Goal: Task Accomplishment & Management: Manage account settings

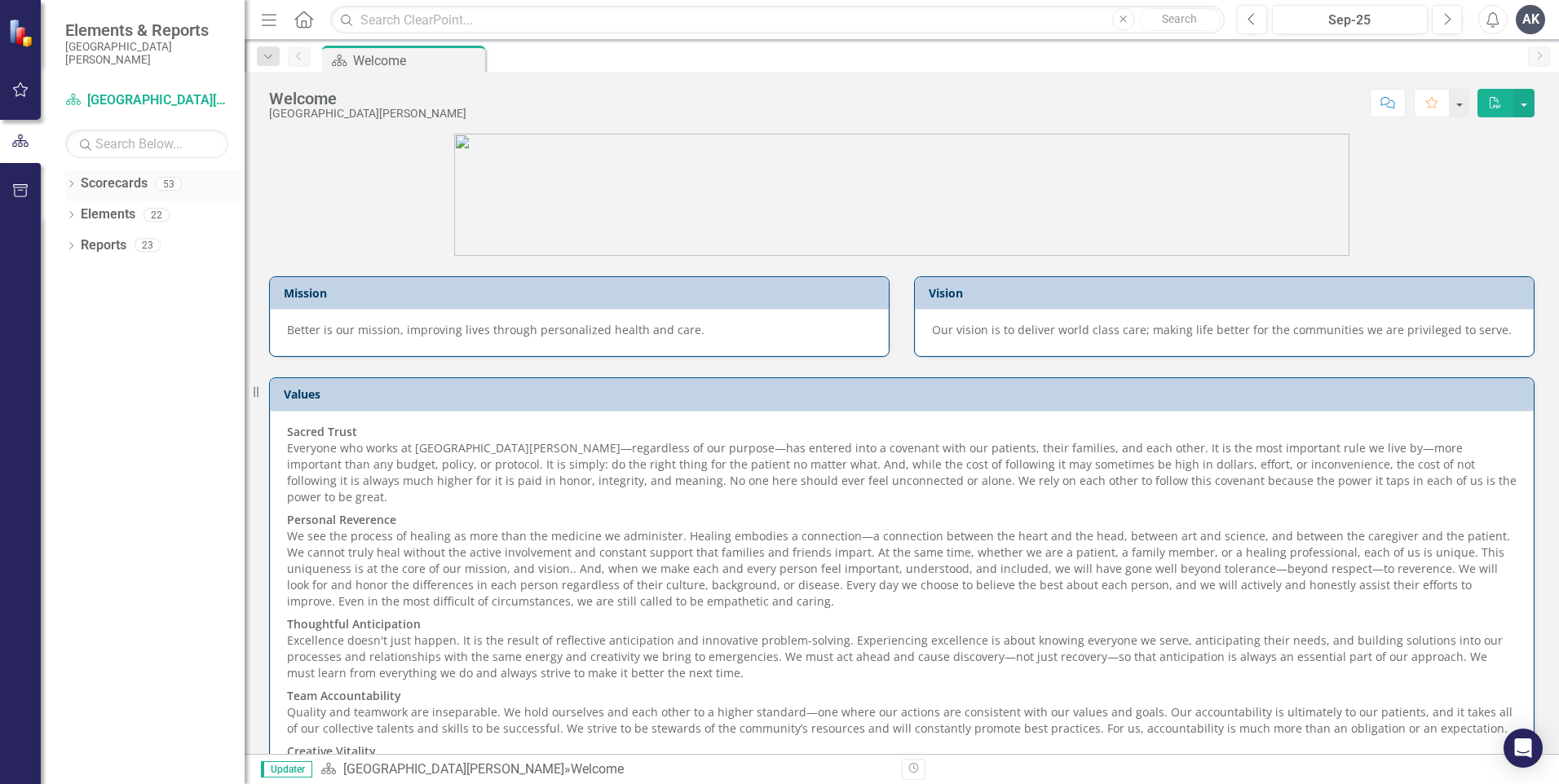
click at [70, 183] on icon "Dropdown" at bounding box center [71, 185] width 12 height 9
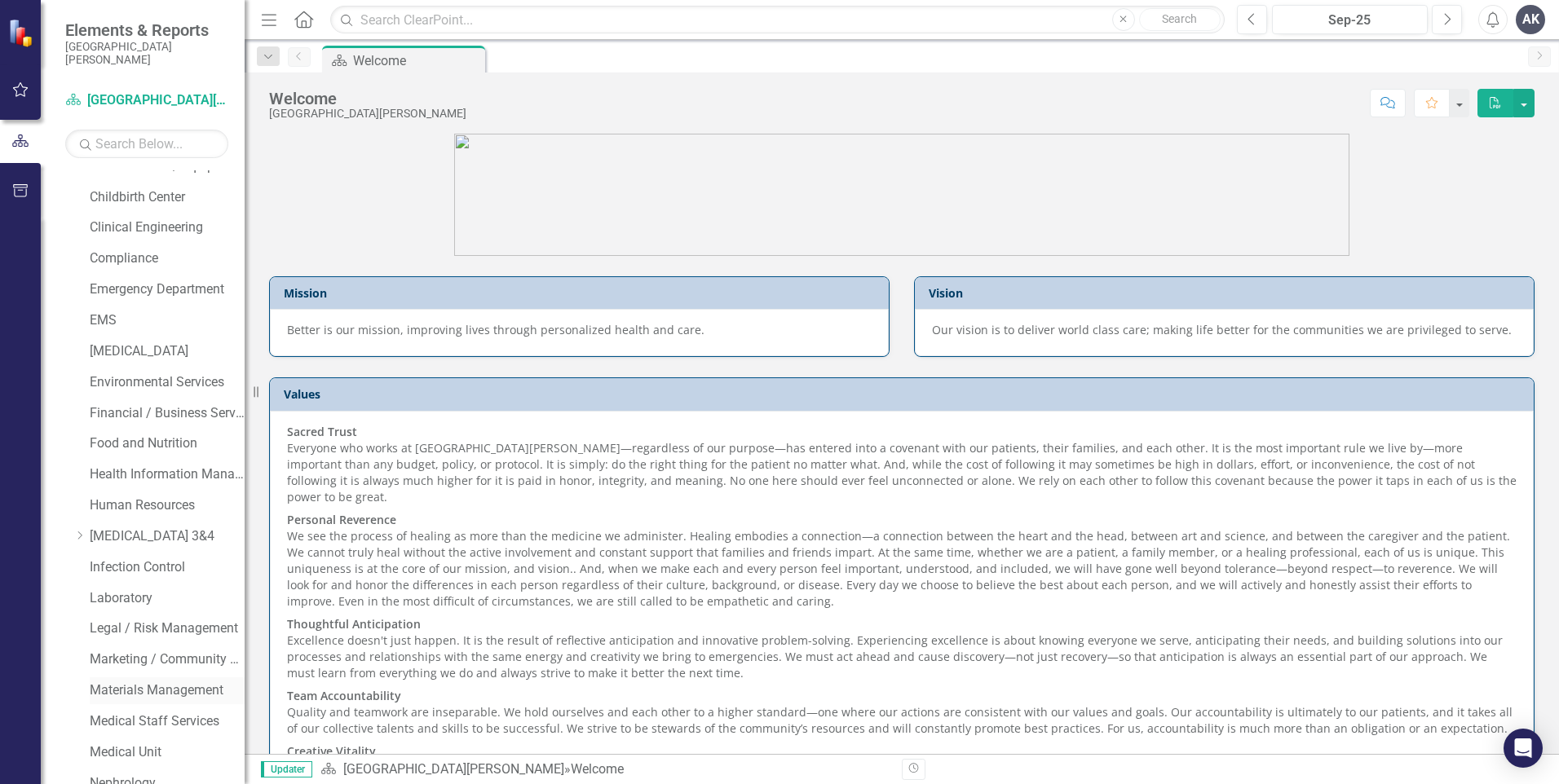
scroll to position [407, 0]
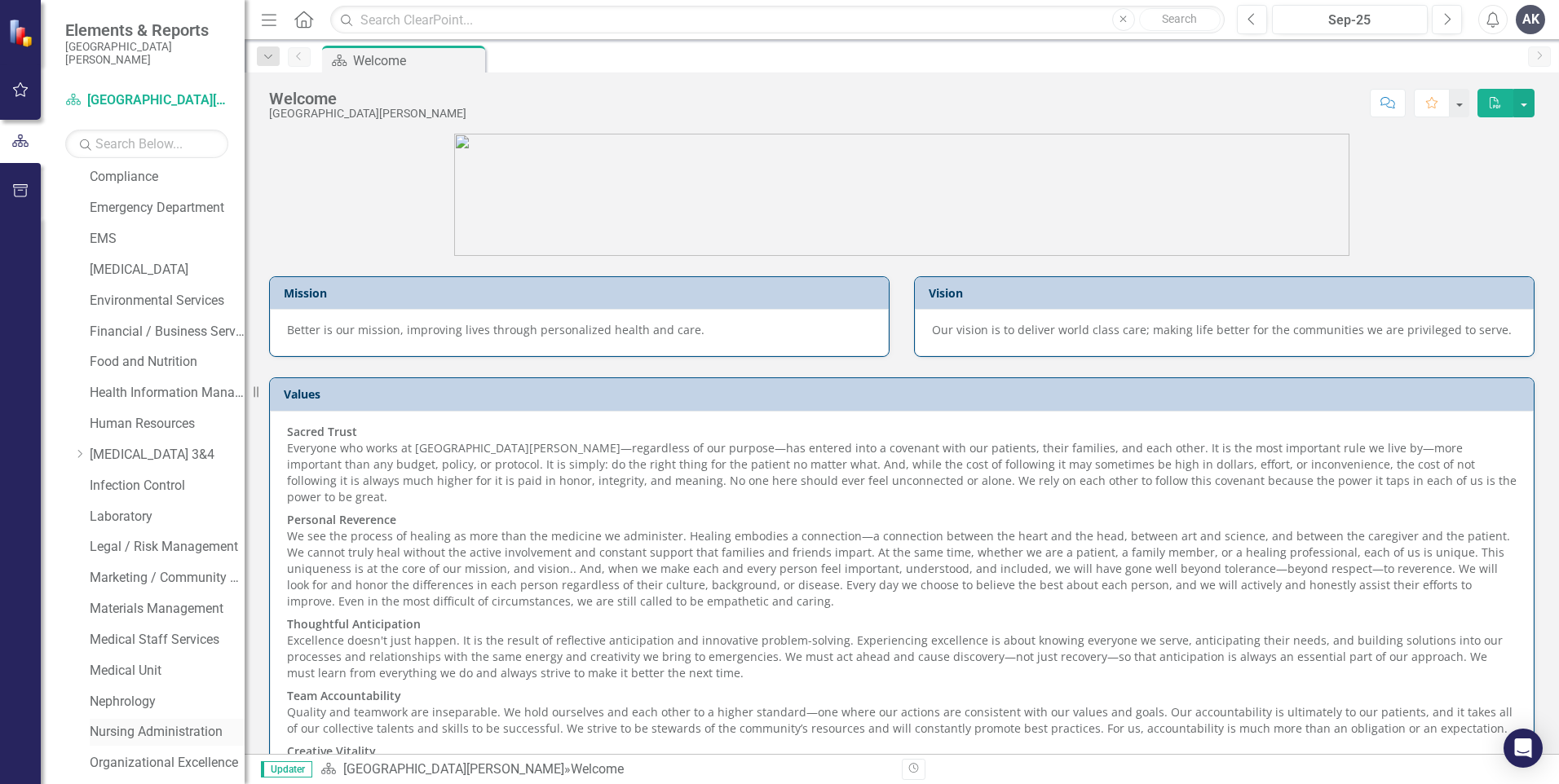
click at [135, 729] on link "Nursing Administration" at bounding box center [167, 732] width 155 height 18
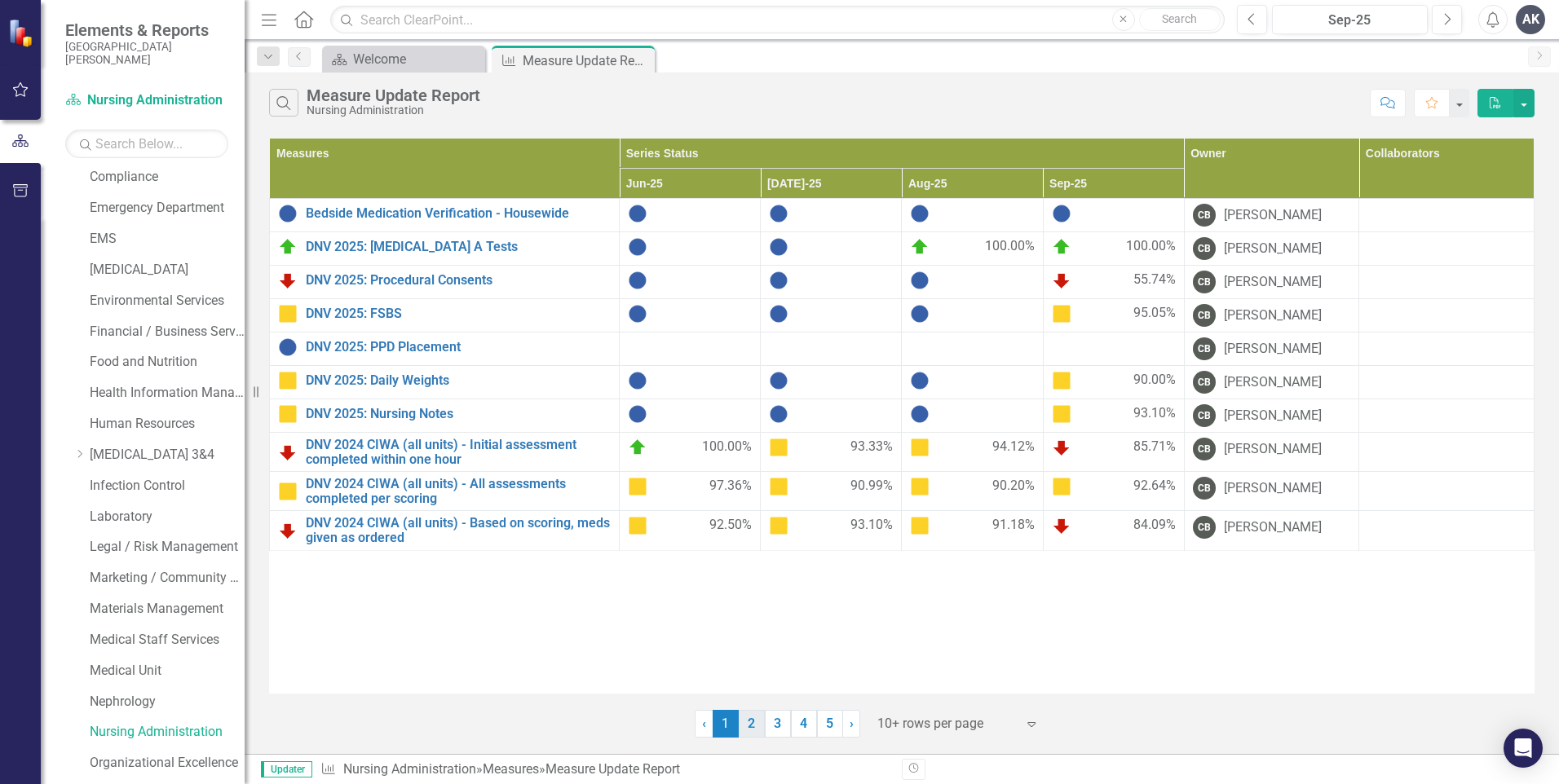
click at [749, 726] on link "2" at bounding box center [752, 723] width 26 height 28
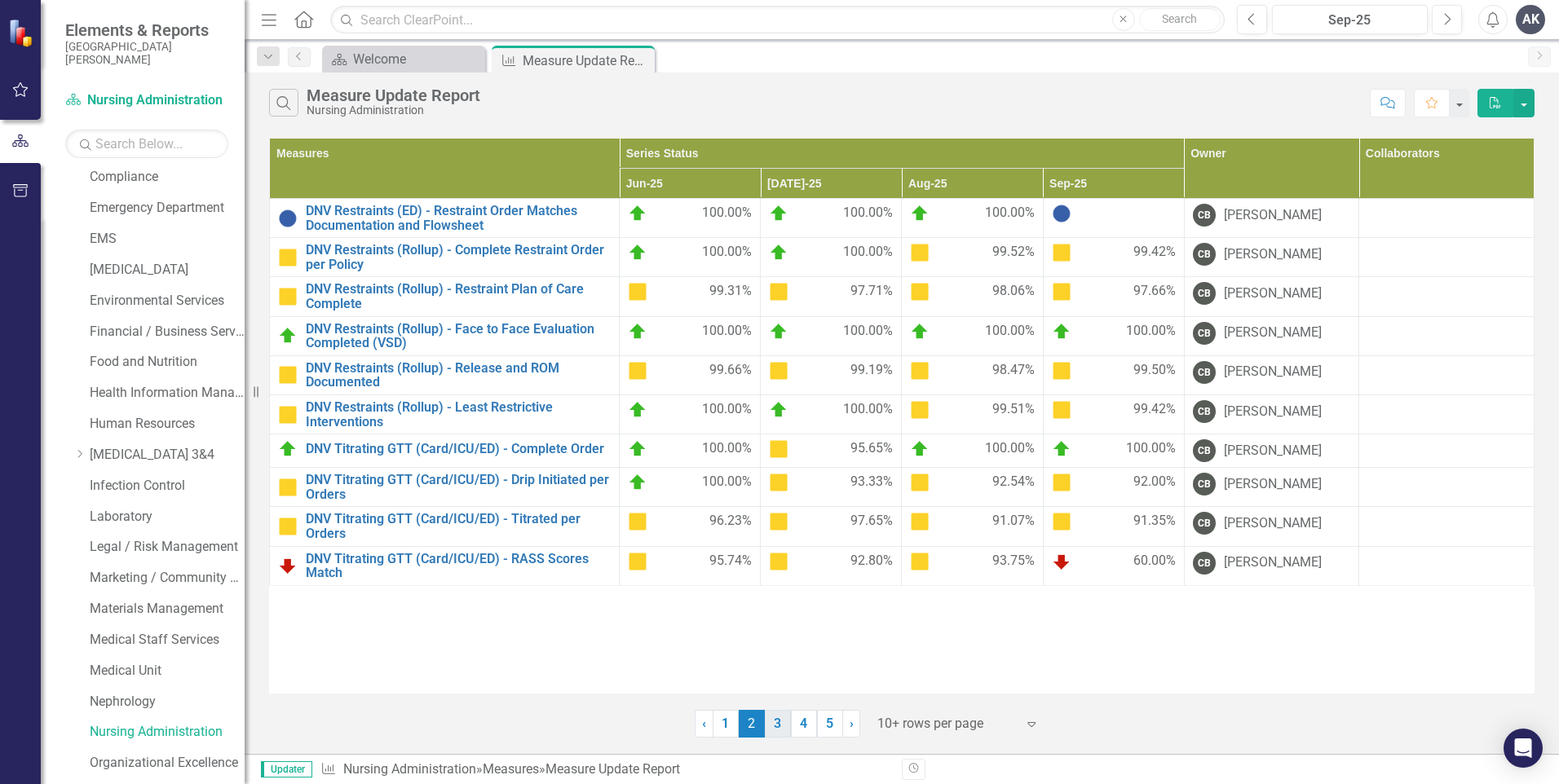
click at [774, 728] on link "3" at bounding box center [778, 723] width 26 height 28
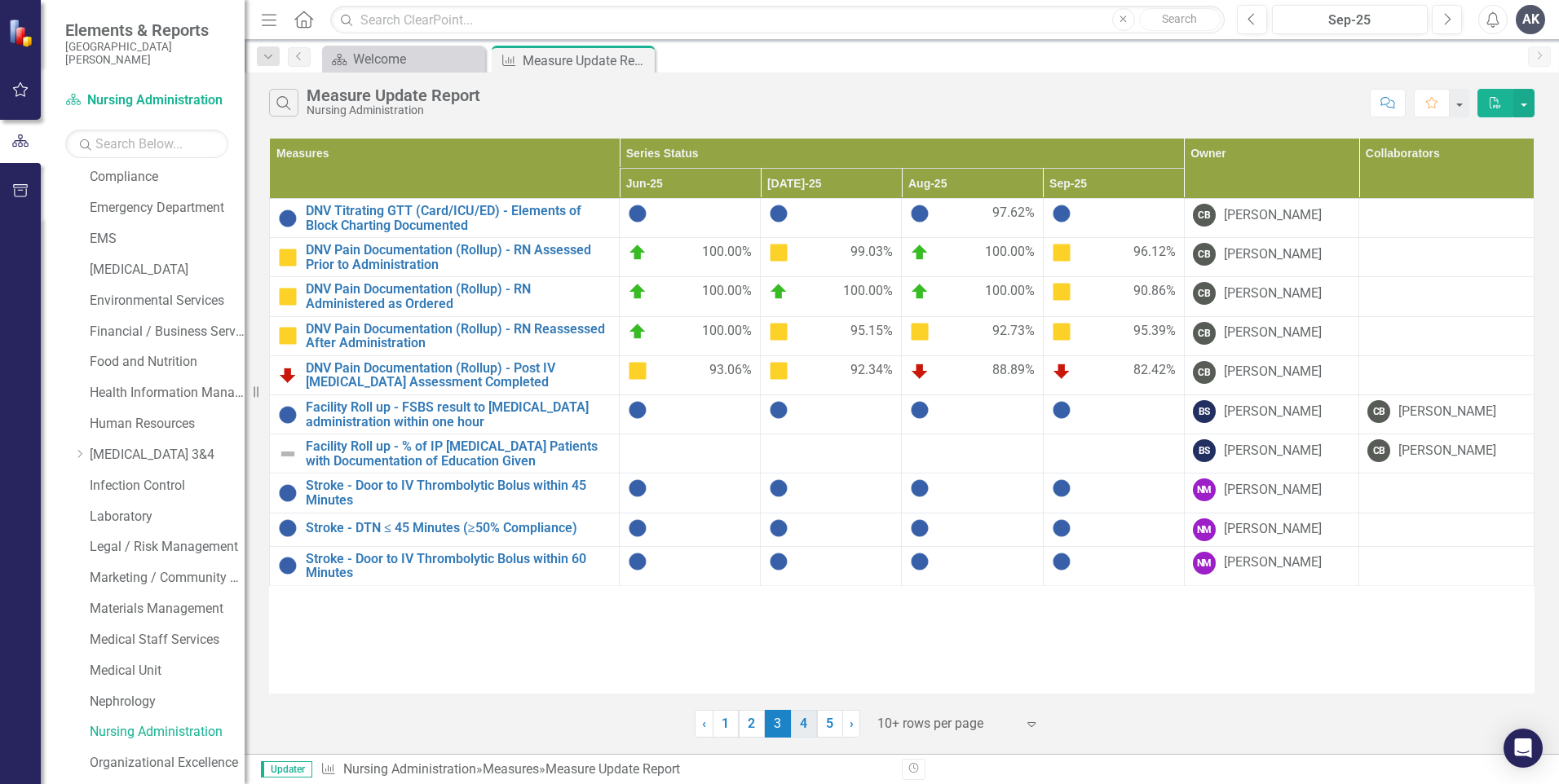
click at [806, 724] on link "4" at bounding box center [804, 723] width 26 height 28
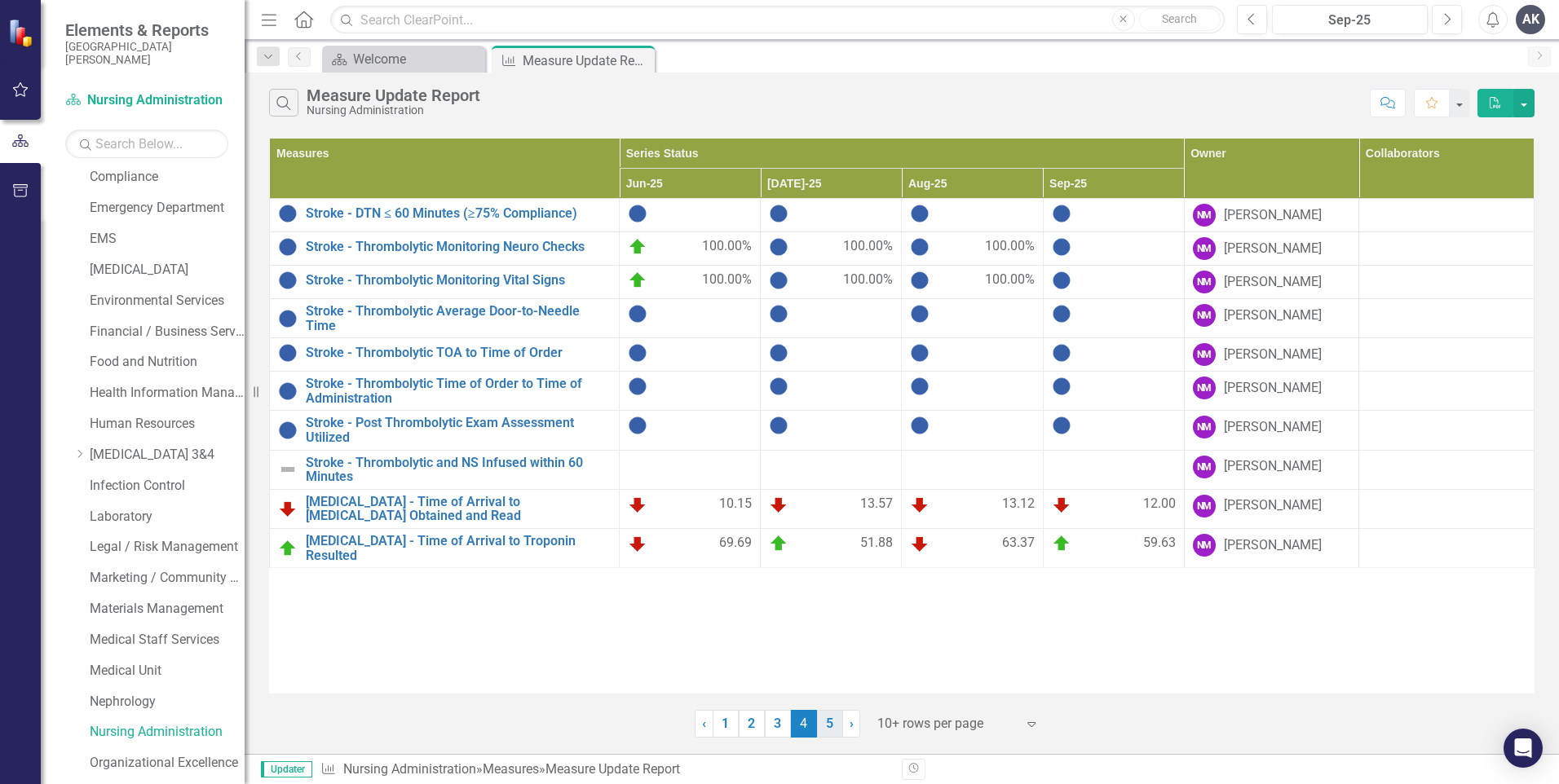
click at [832, 720] on link "5" at bounding box center [830, 723] width 26 height 28
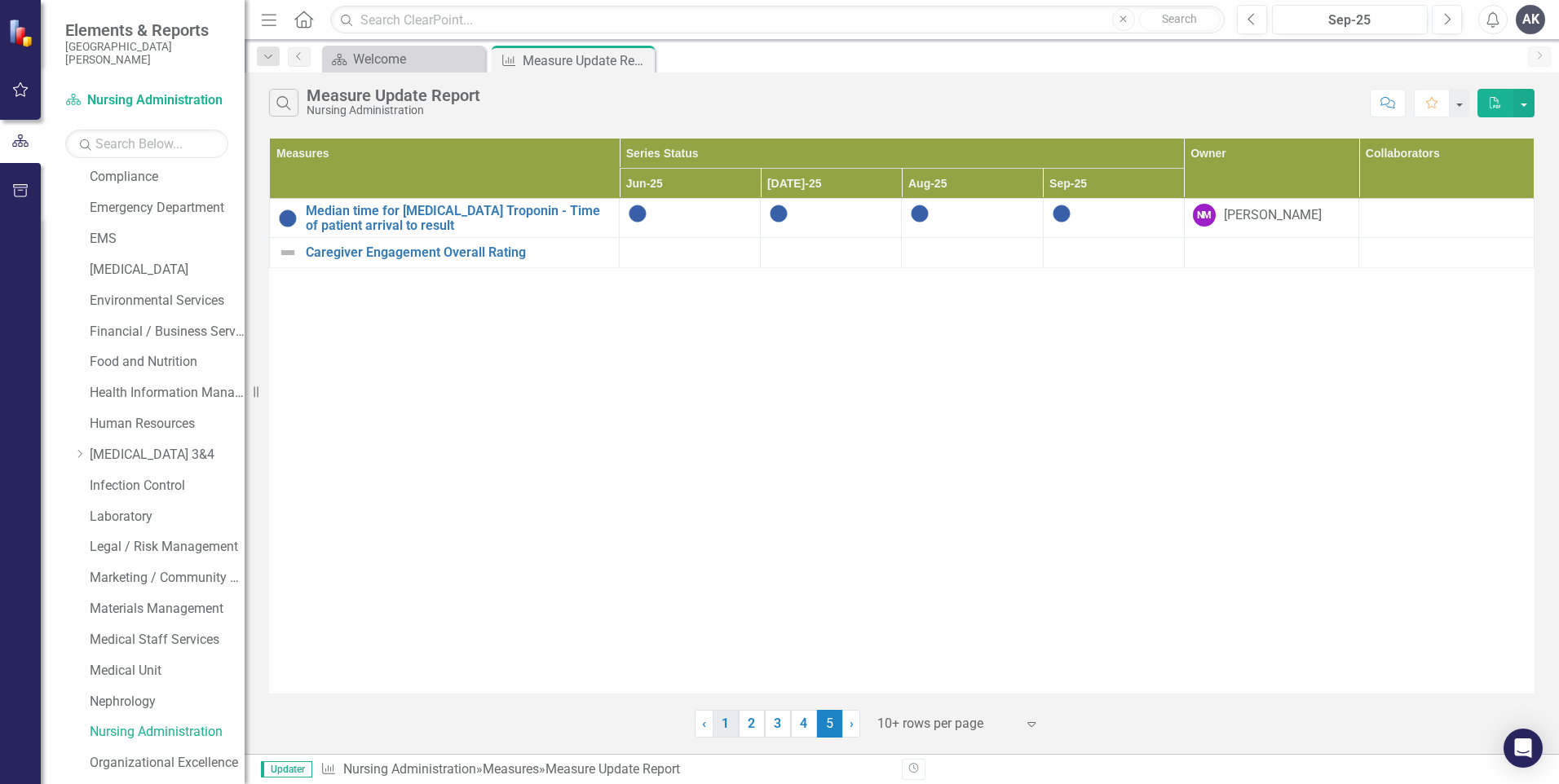
click at [733, 725] on link "1" at bounding box center [726, 723] width 26 height 28
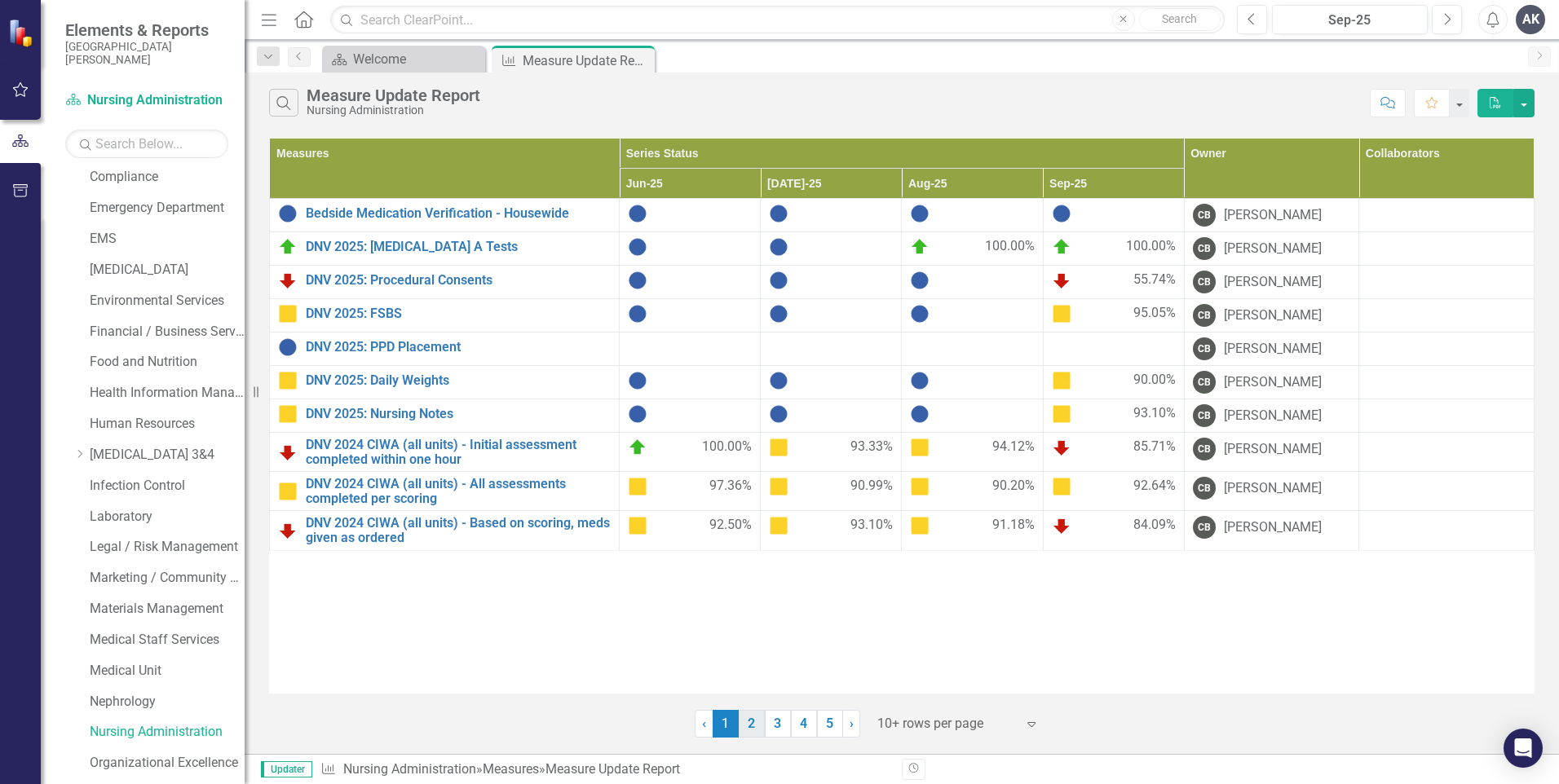
click at [758, 728] on link "2" at bounding box center [752, 723] width 26 height 28
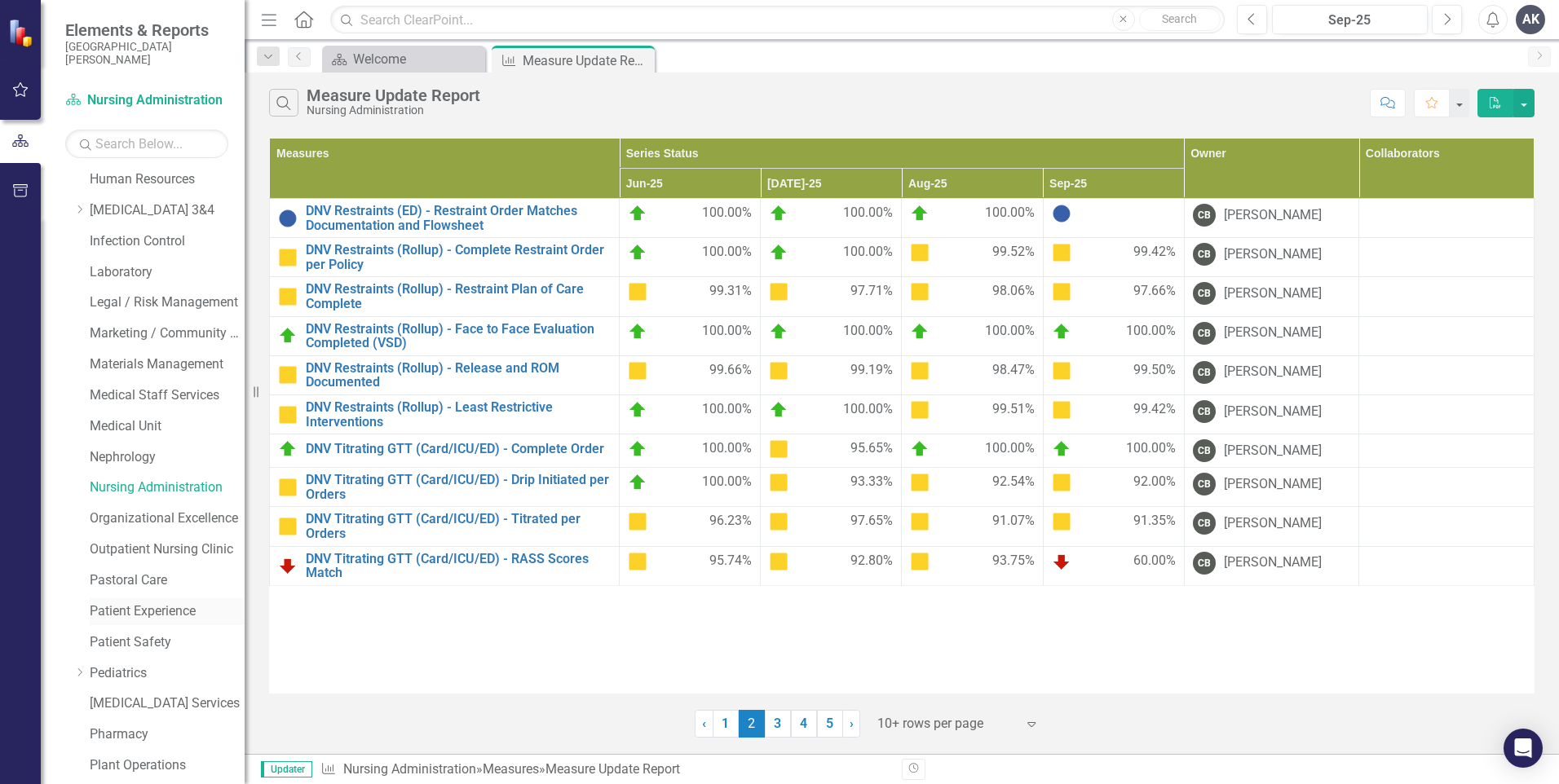
scroll to position [815, 0]
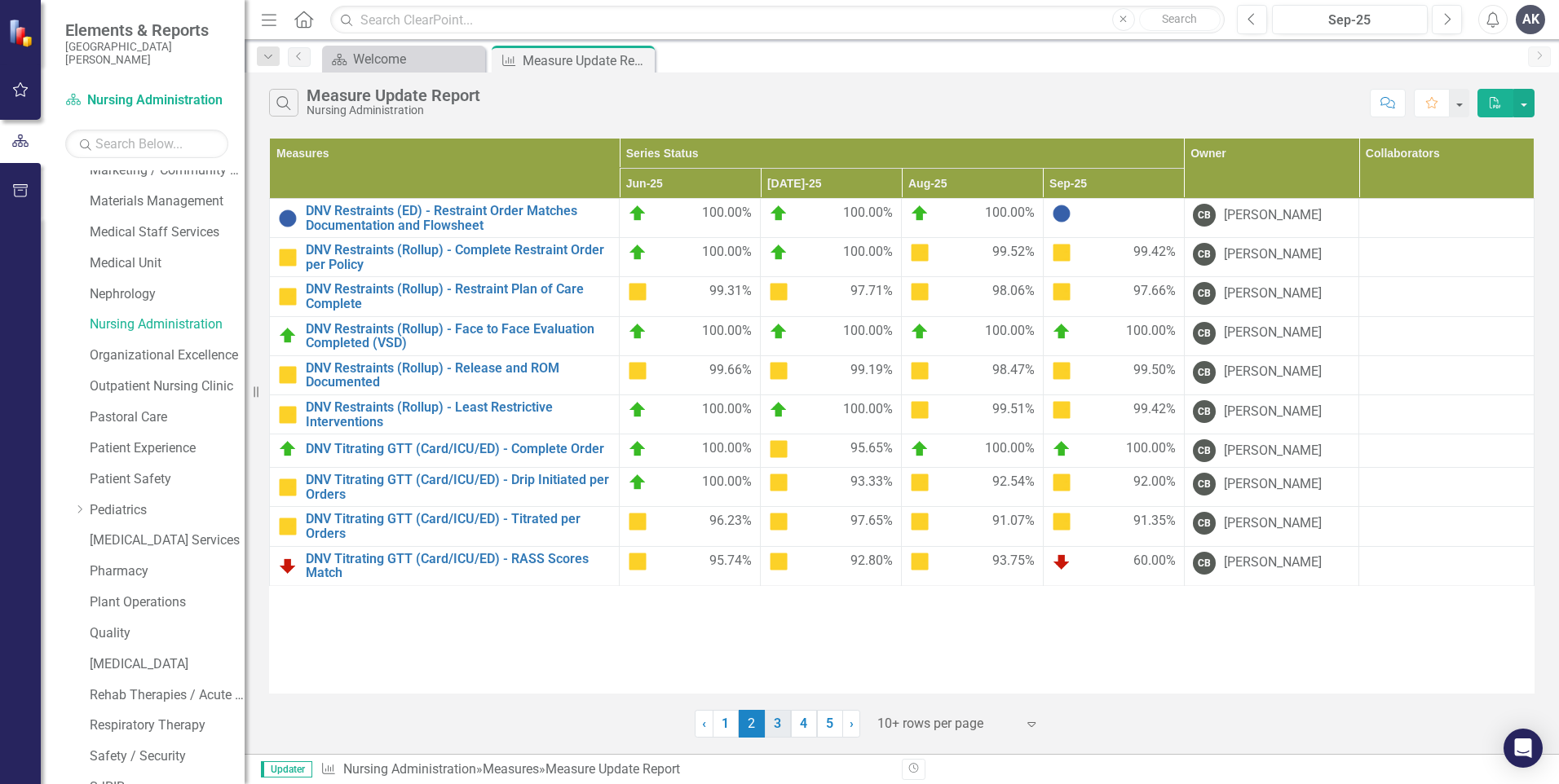
click at [777, 719] on link "3" at bounding box center [778, 723] width 26 height 28
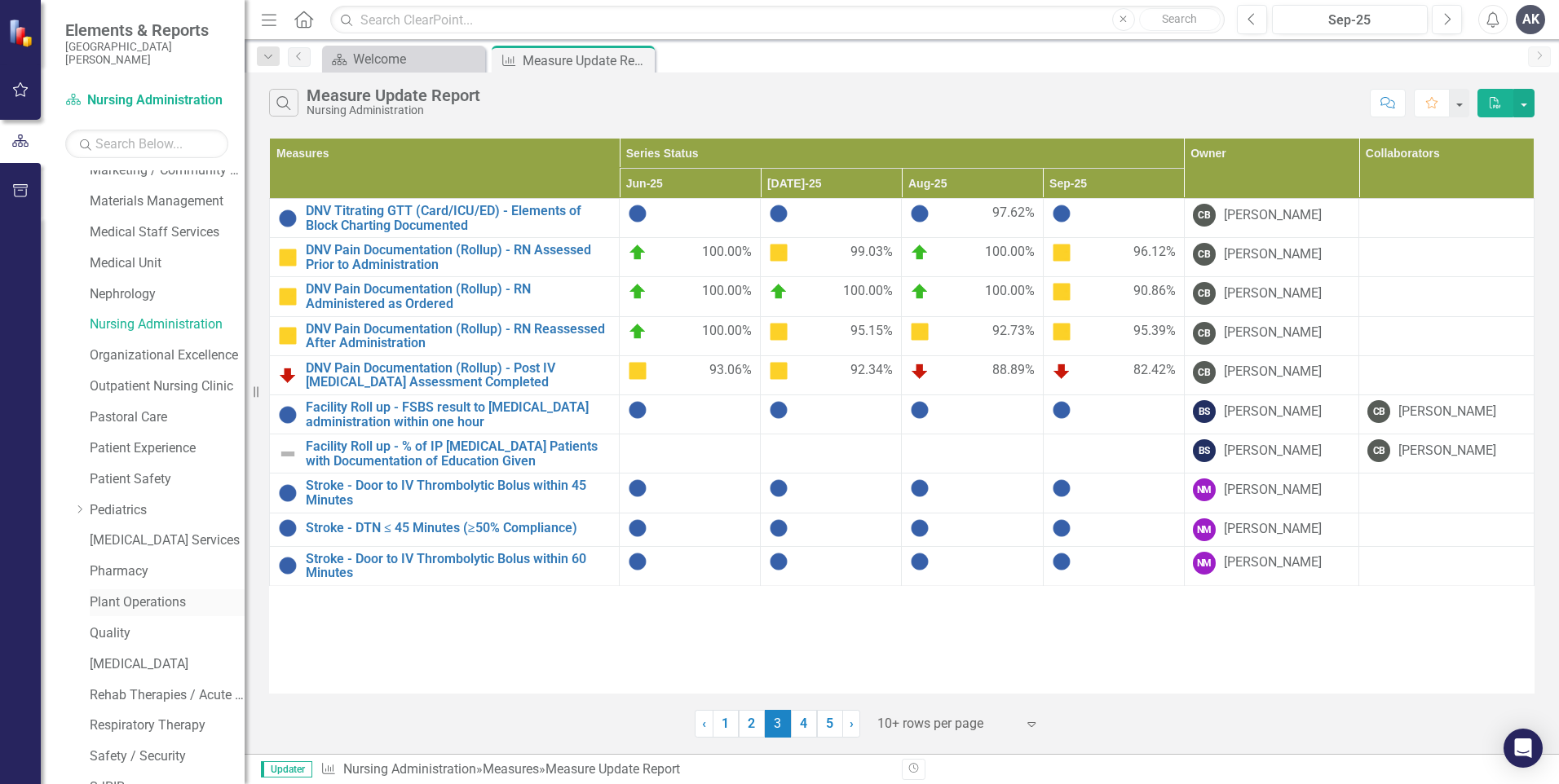
scroll to position [959, 0]
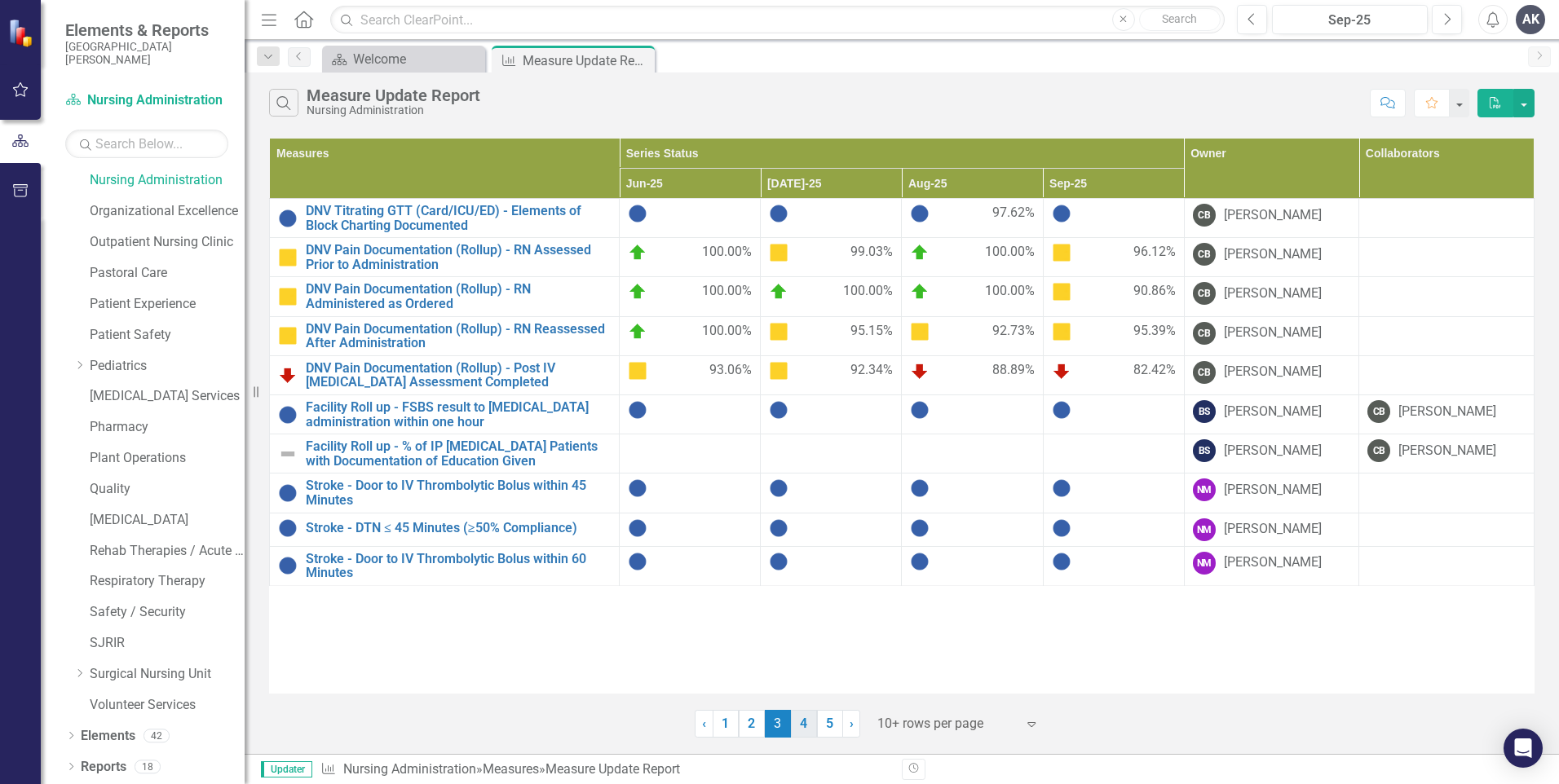
click at [805, 729] on link "4" at bounding box center [804, 723] width 26 height 28
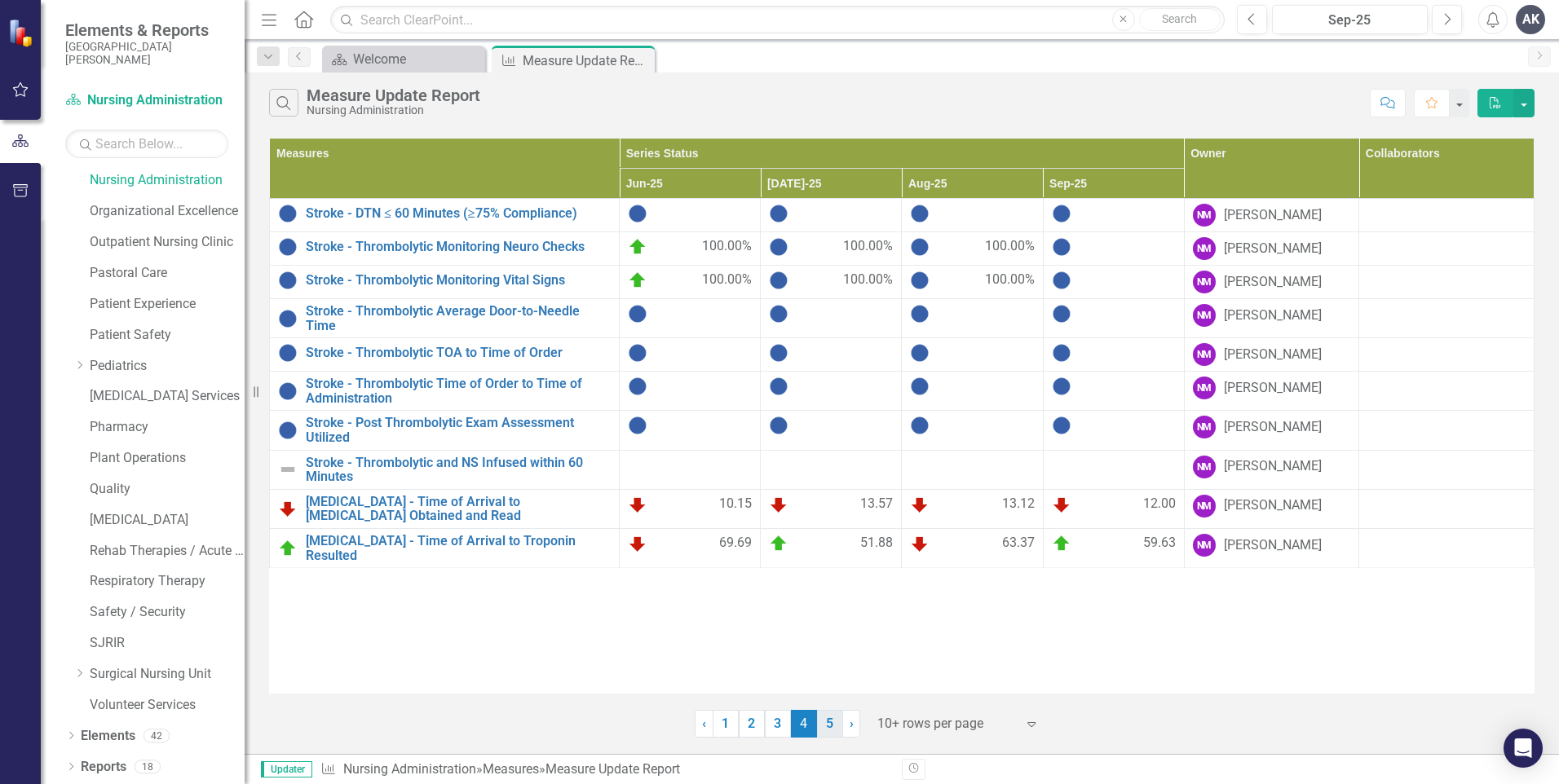
click at [823, 724] on link "5" at bounding box center [830, 723] width 26 height 28
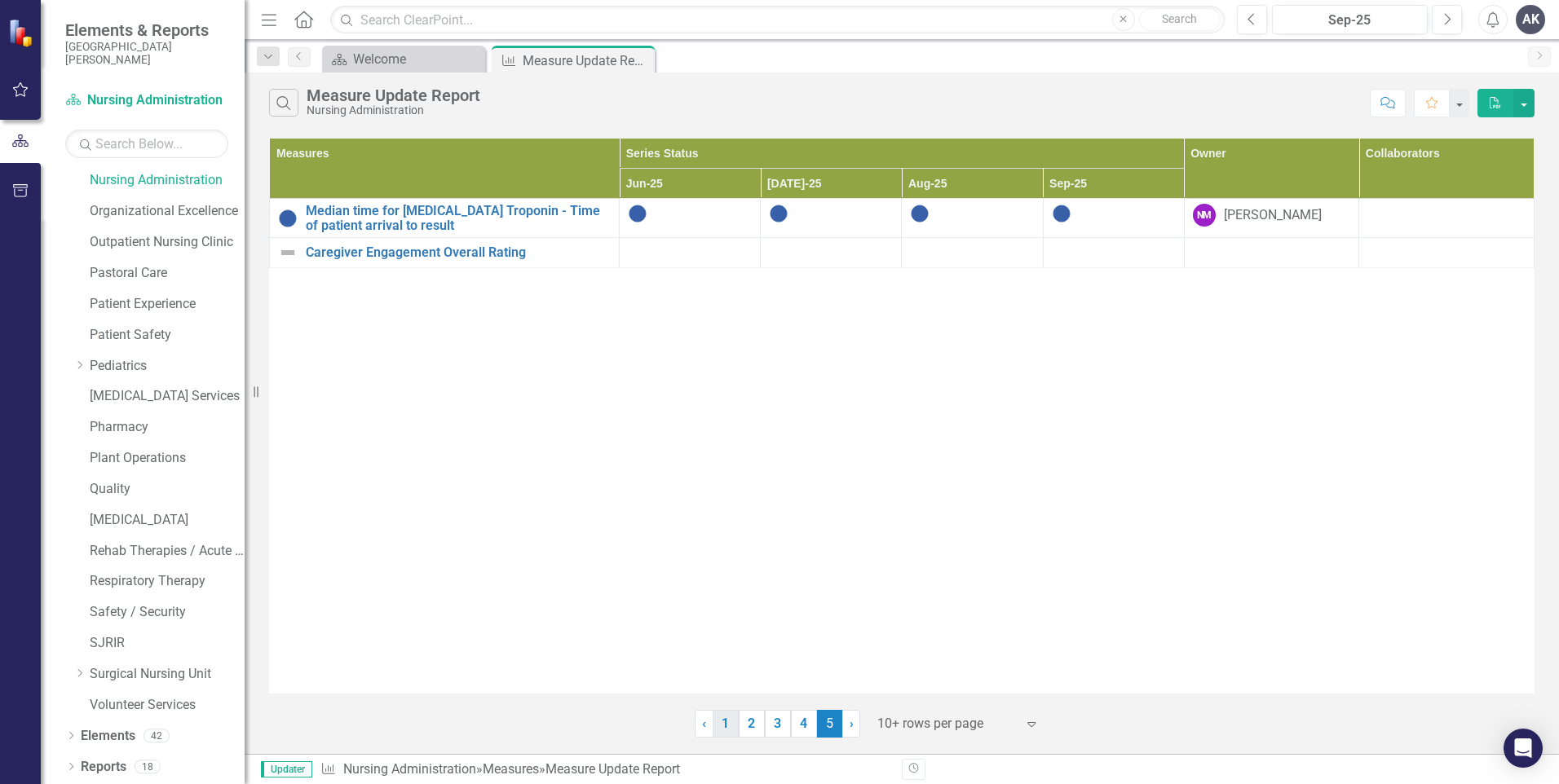
click at [727, 727] on link "1" at bounding box center [726, 723] width 26 height 28
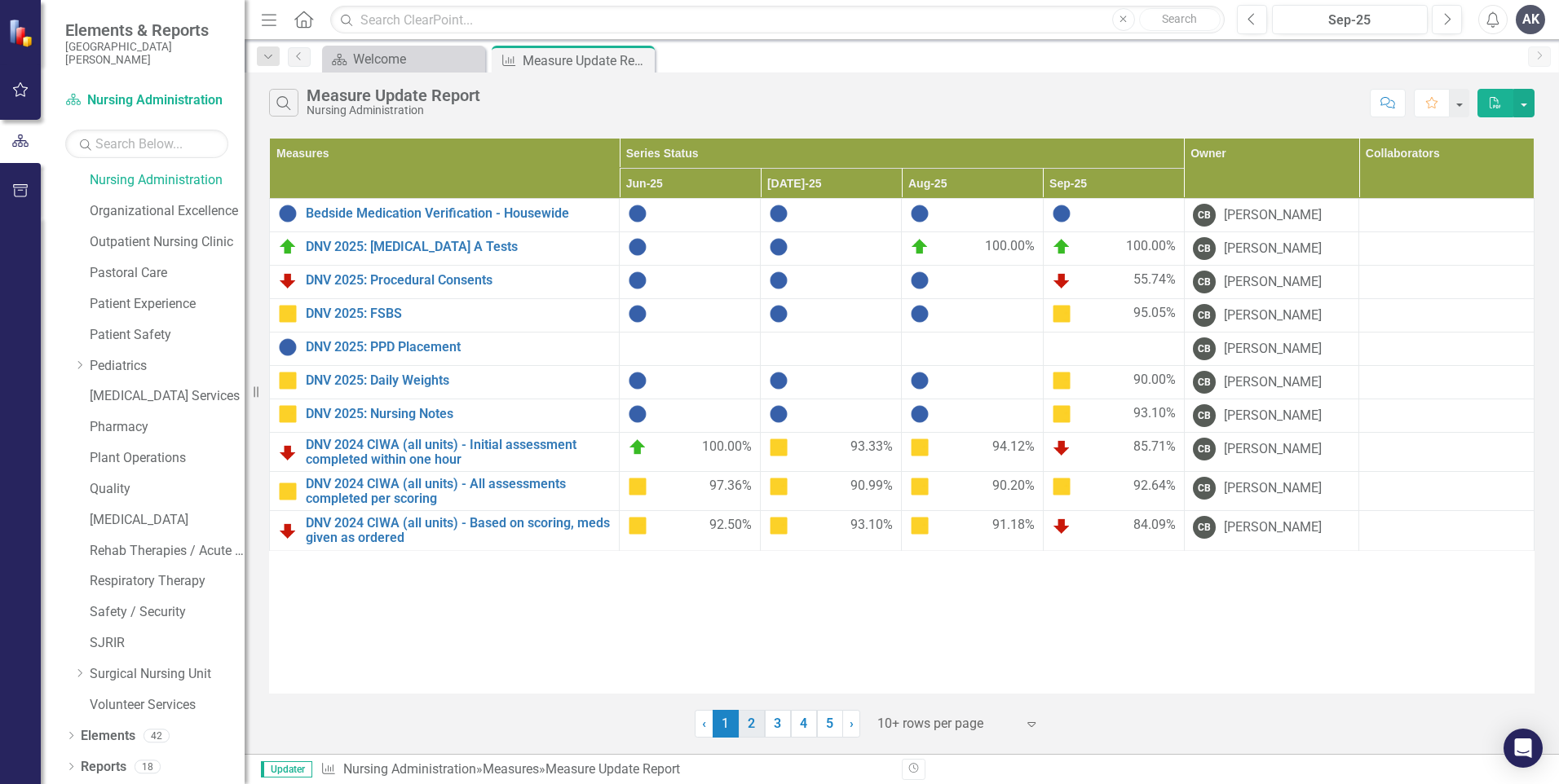
click at [752, 725] on link "2" at bounding box center [752, 723] width 26 height 28
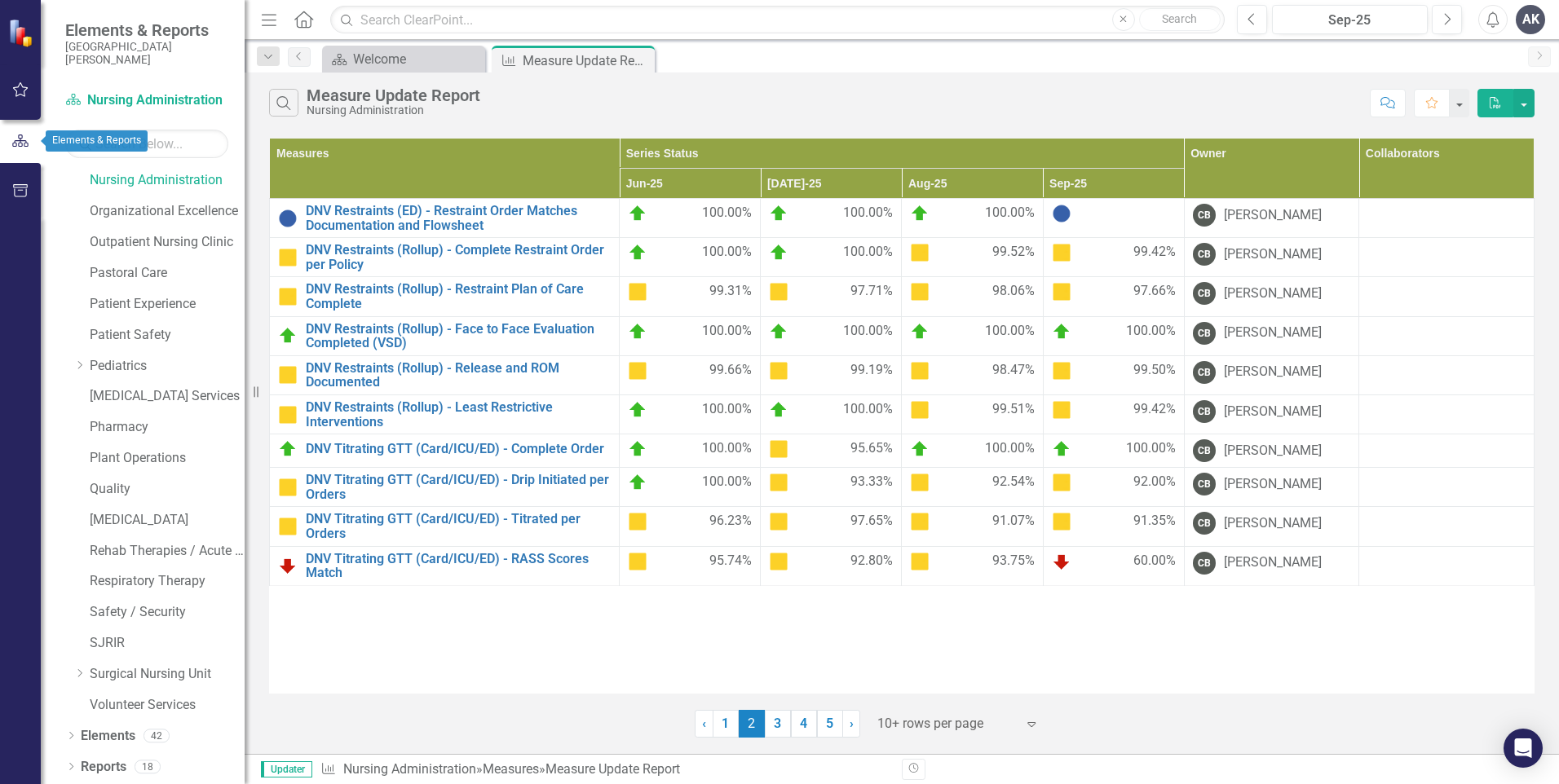
click at [20, 144] on icon "button" at bounding box center [20, 141] width 16 height 13
click at [71, 767] on icon "Dropdown" at bounding box center [71, 768] width 12 height 9
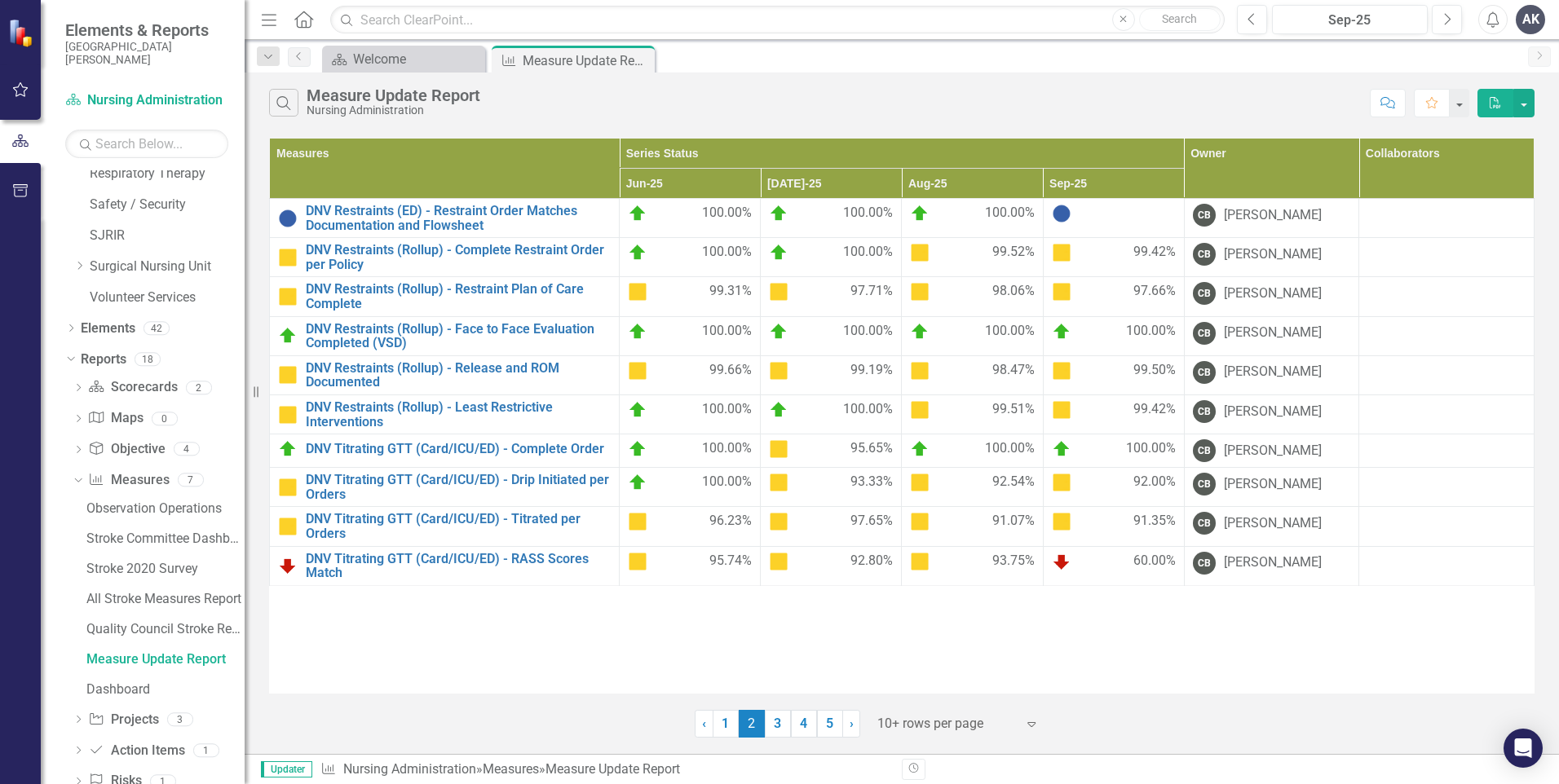
scroll to position [1406, 0]
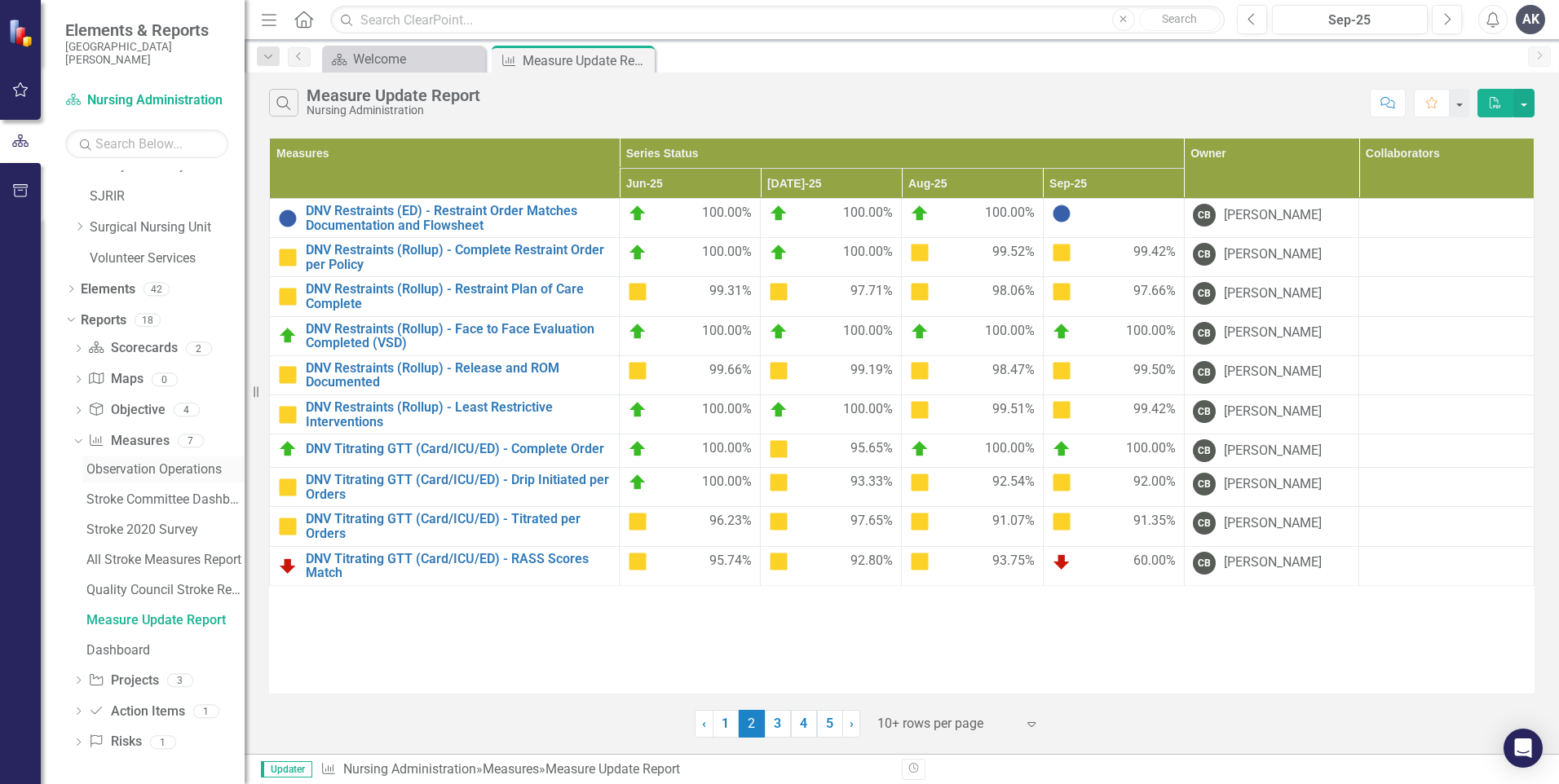
click at [161, 470] on div "Observation Operations" at bounding box center [166, 469] width 158 height 14
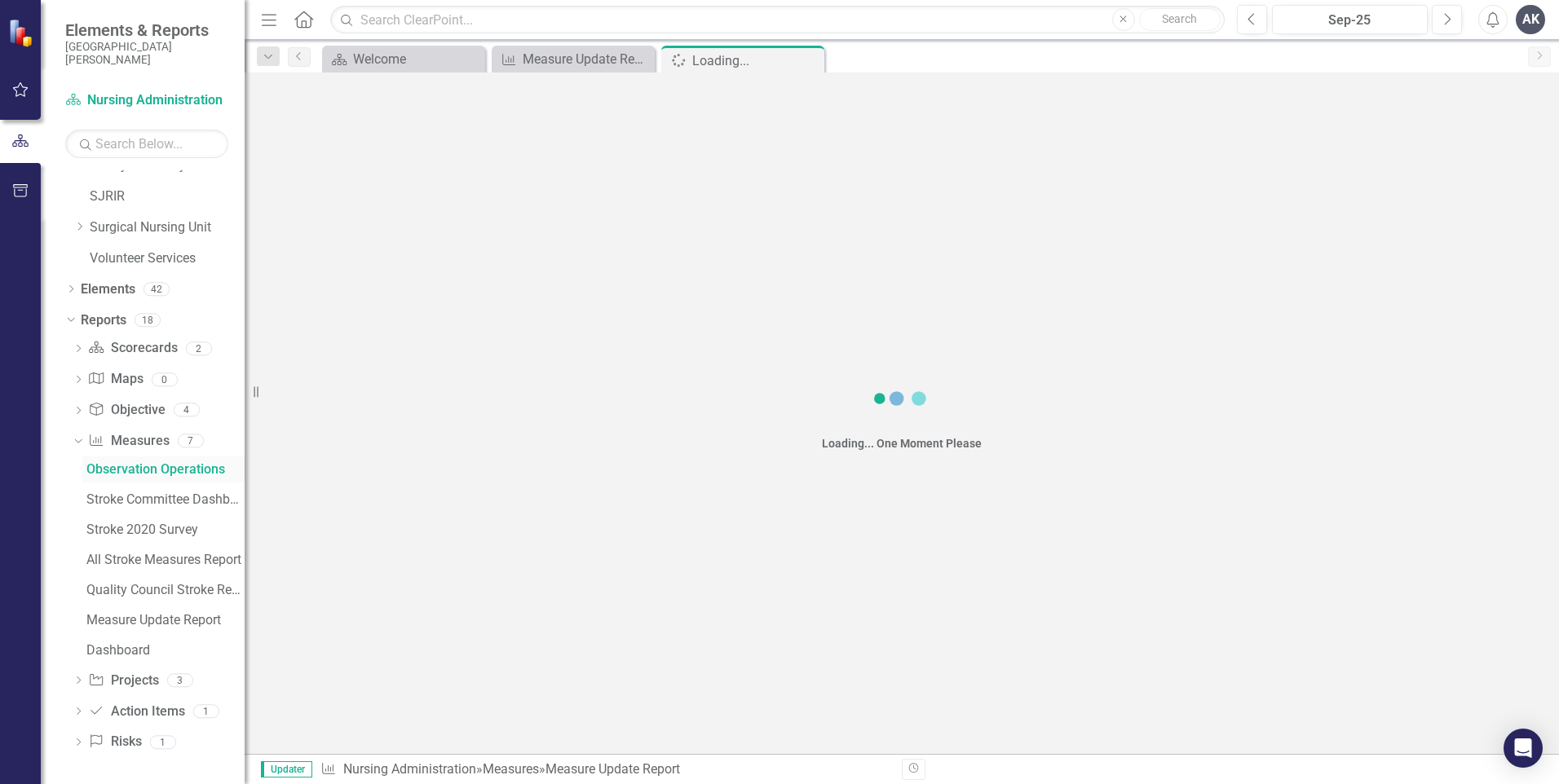
scroll to position [1105, 0]
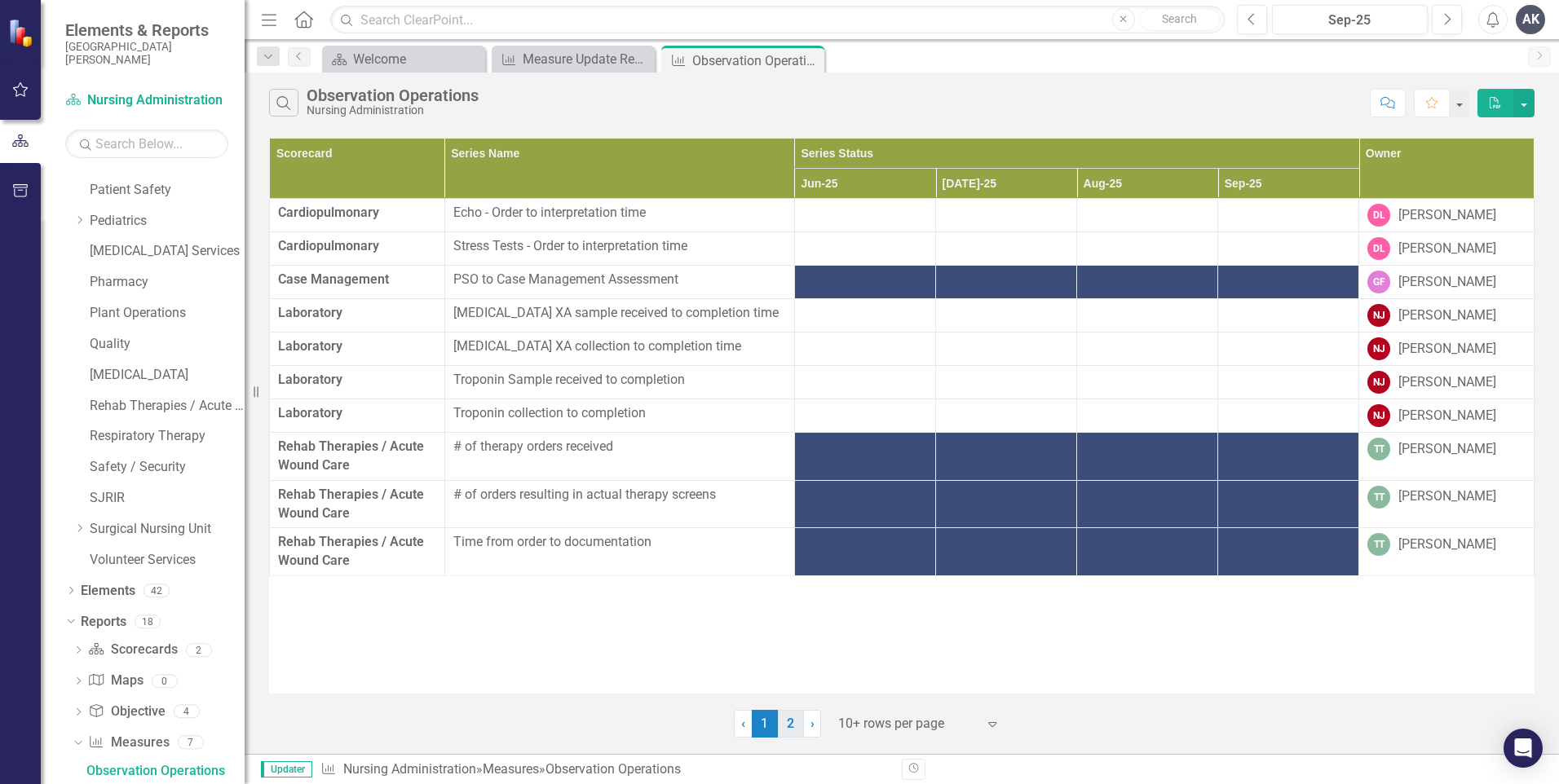
click at [785, 727] on link "2" at bounding box center [790, 723] width 26 height 28
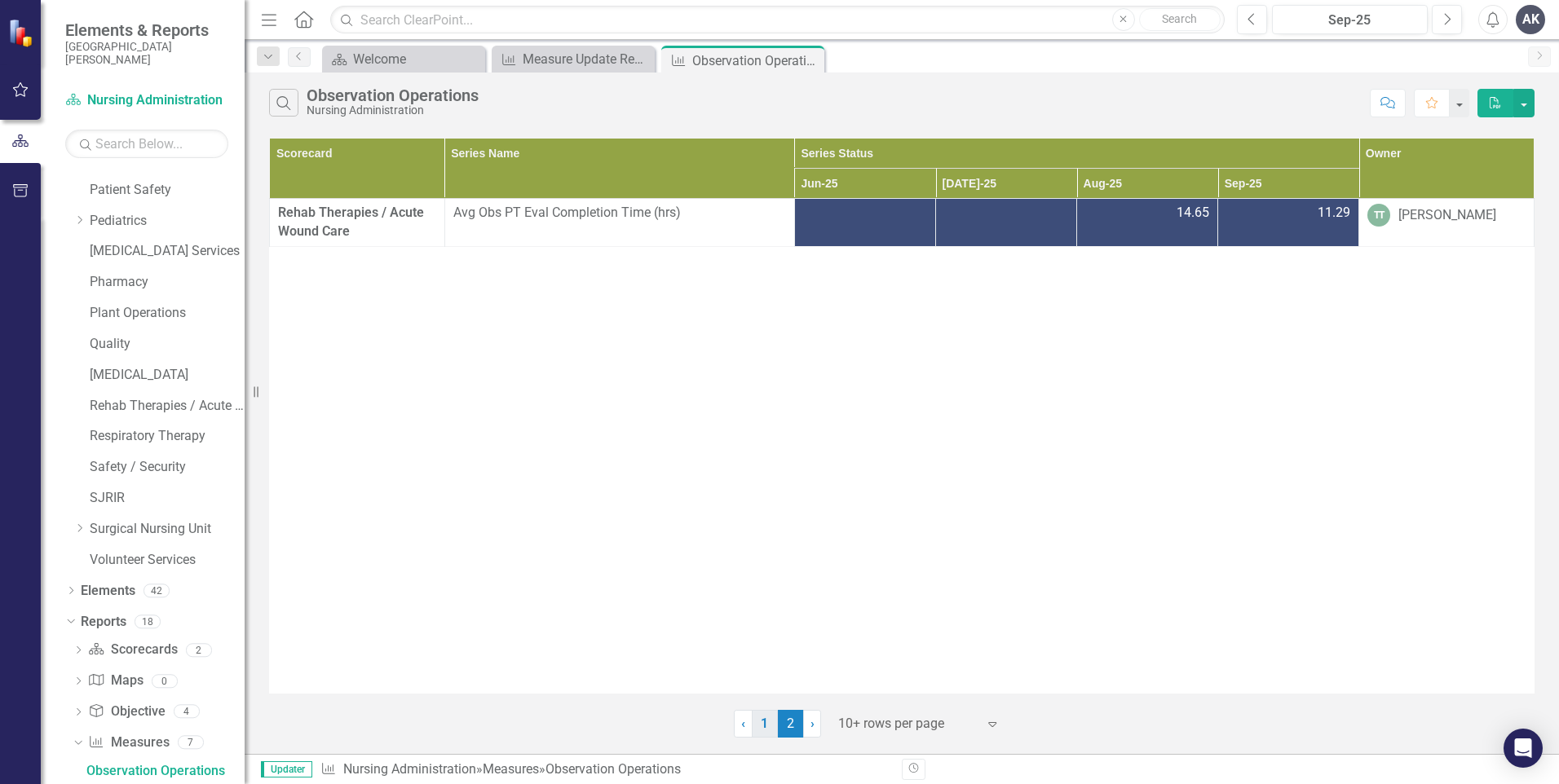
click at [773, 724] on link "1" at bounding box center [764, 723] width 26 height 28
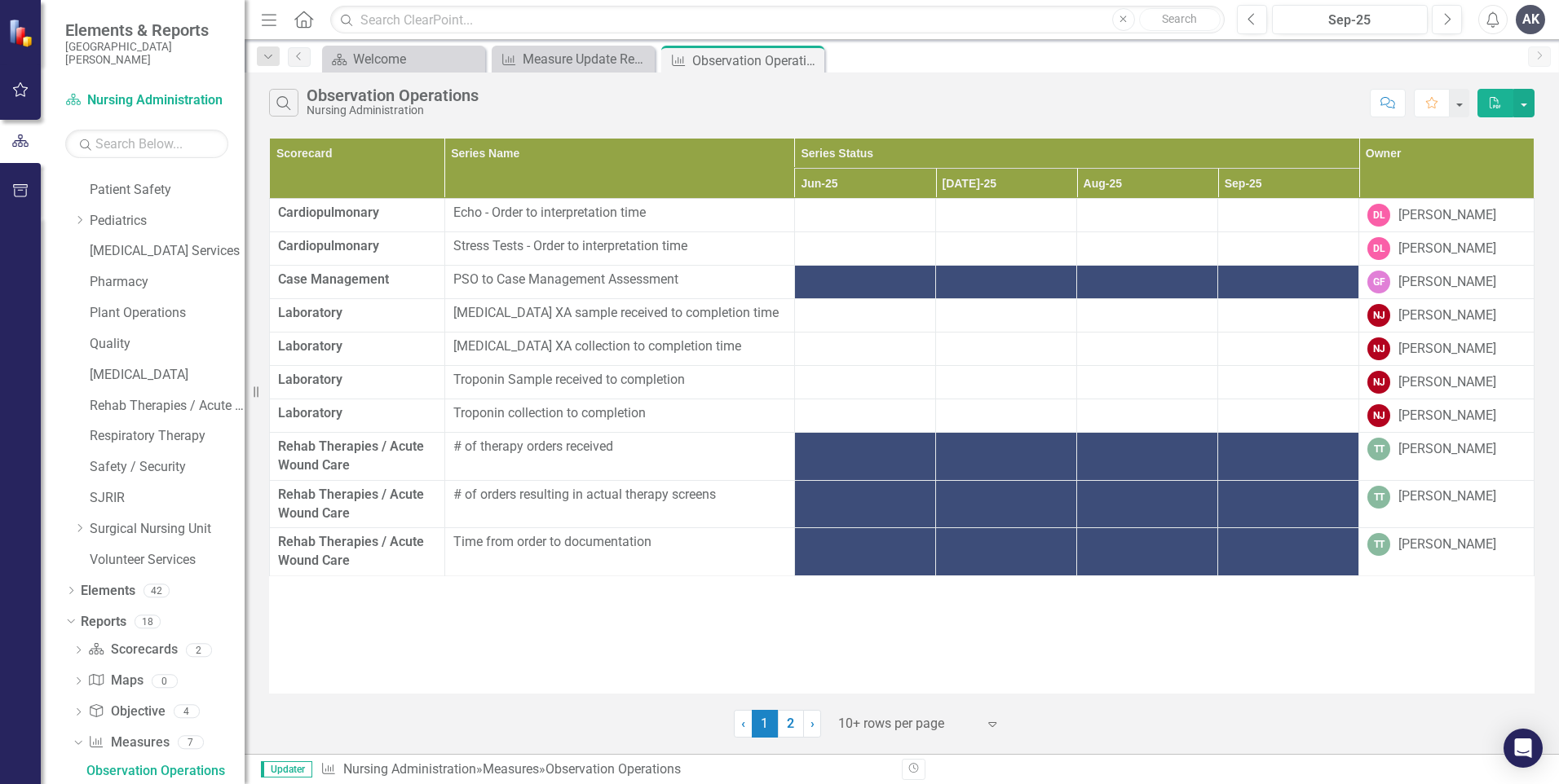
click at [470, 309] on span "[MEDICAL_DATA] XA sample received to completion time" at bounding box center [620, 313] width 332 height 18
click at [322, 315] on span "Laboratory" at bounding box center [310, 313] width 65 height 15
click at [1251, 321] on div at bounding box center [1288, 314] width 124 height 19
click at [1255, 321] on div at bounding box center [1288, 314] width 124 height 19
click at [555, 51] on div "Measure Update Report" at bounding box center [577, 59] width 108 height 20
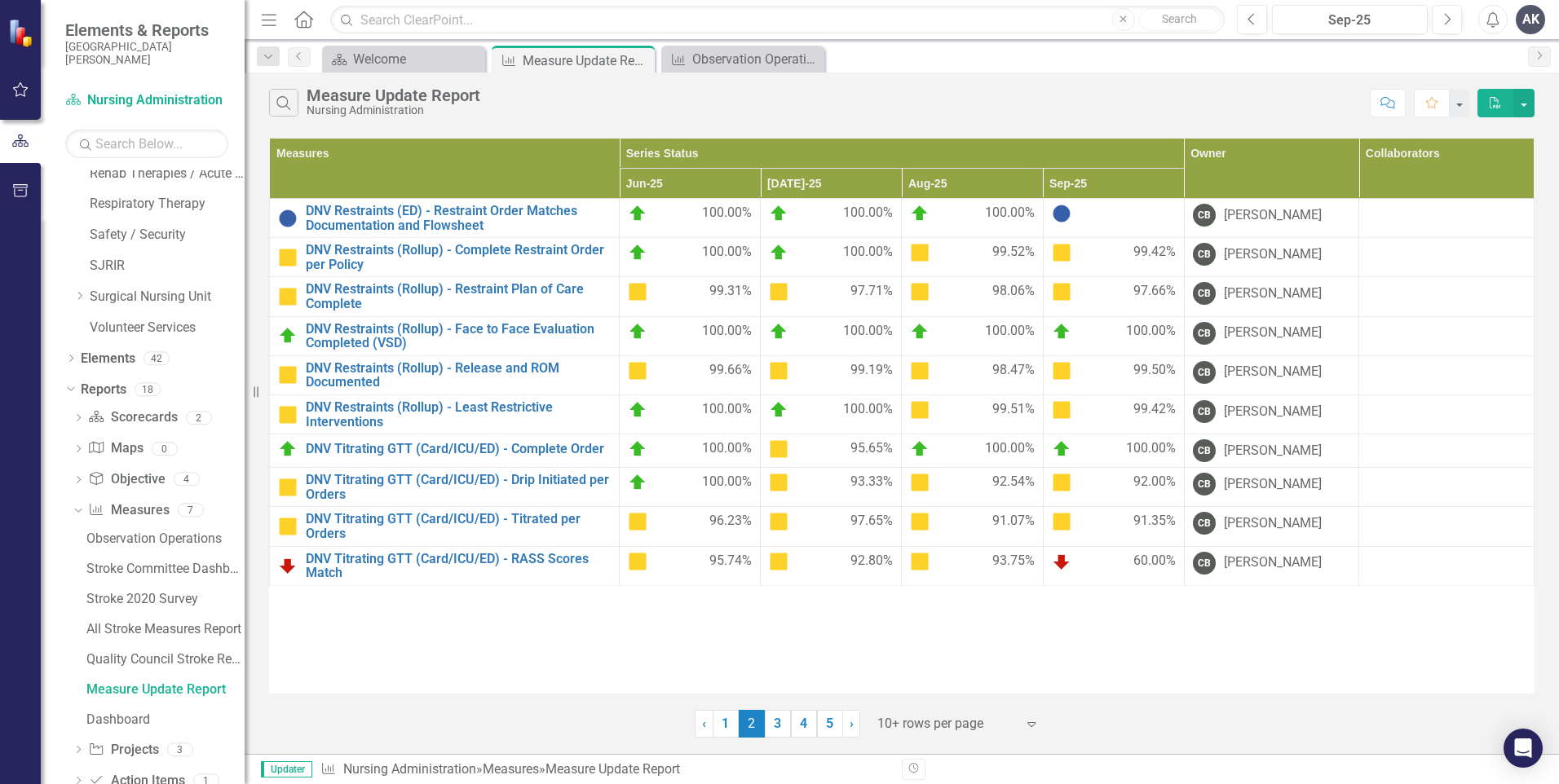
scroll to position [1406, 0]
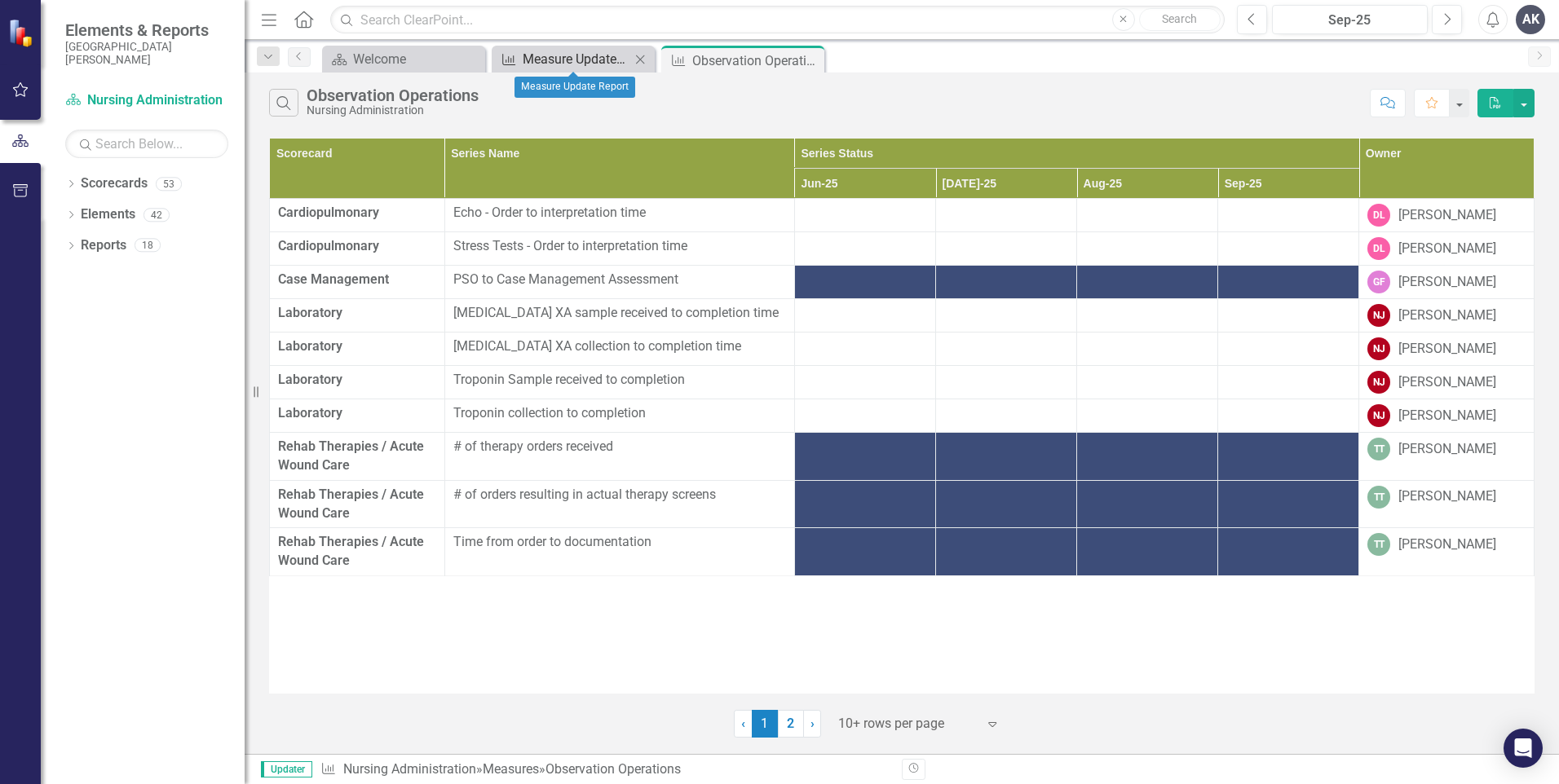
click at [602, 56] on div "Measure Update Report" at bounding box center [577, 59] width 108 height 20
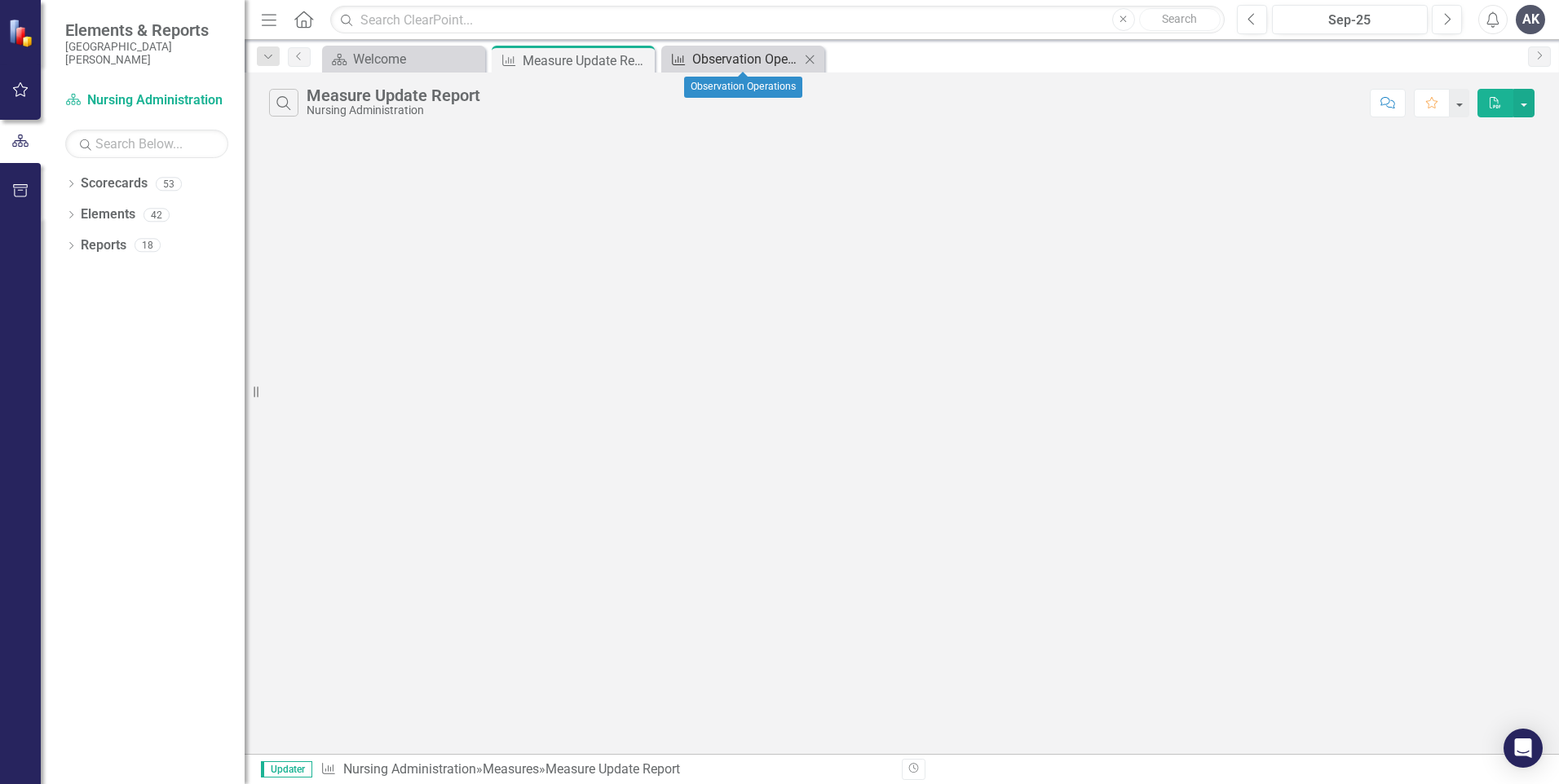
click at [755, 58] on div "Observation Operations" at bounding box center [747, 59] width 108 height 20
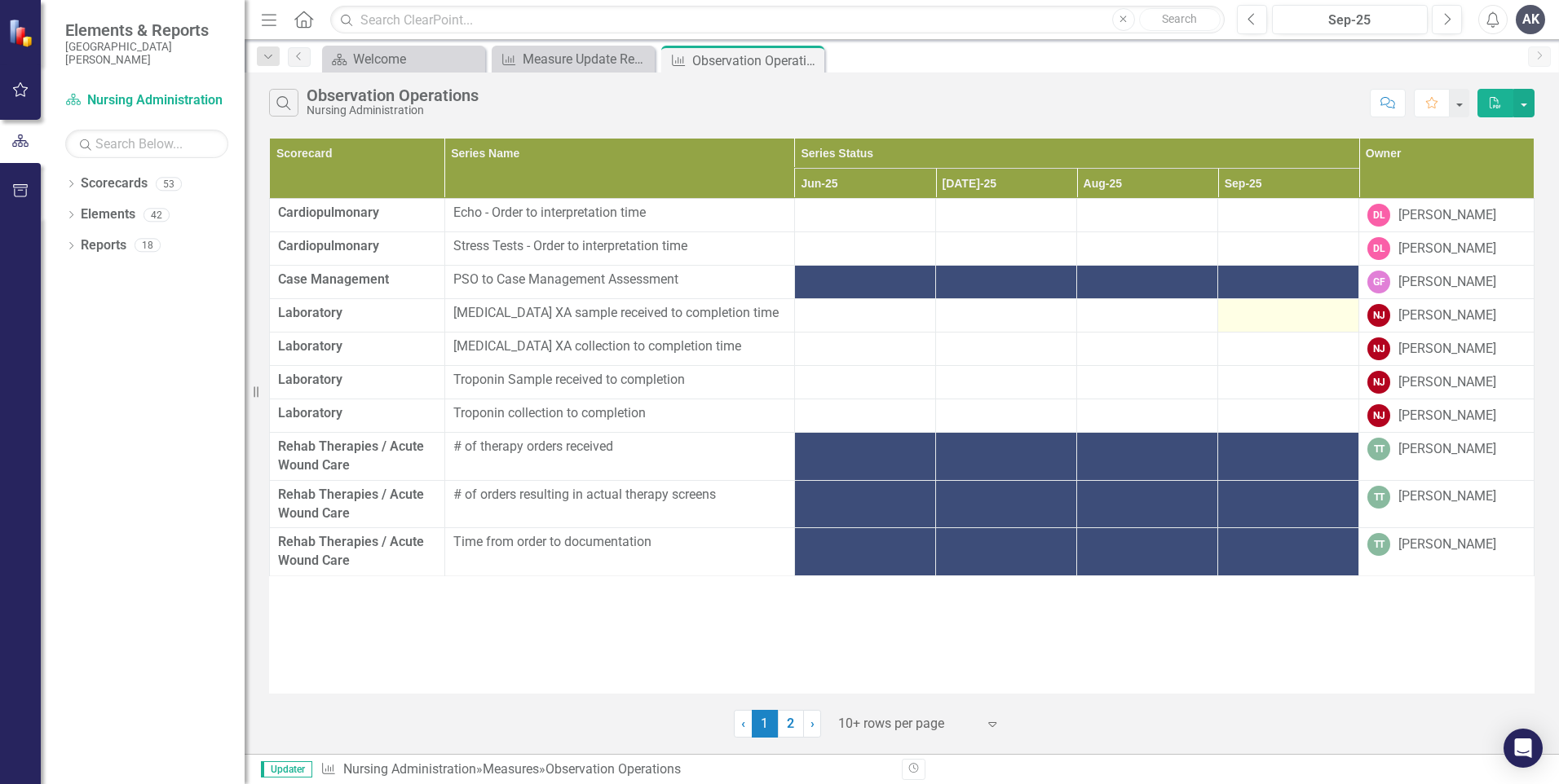
click at [1273, 310] on div at bounding box center [1288, 314] width 124 height 19
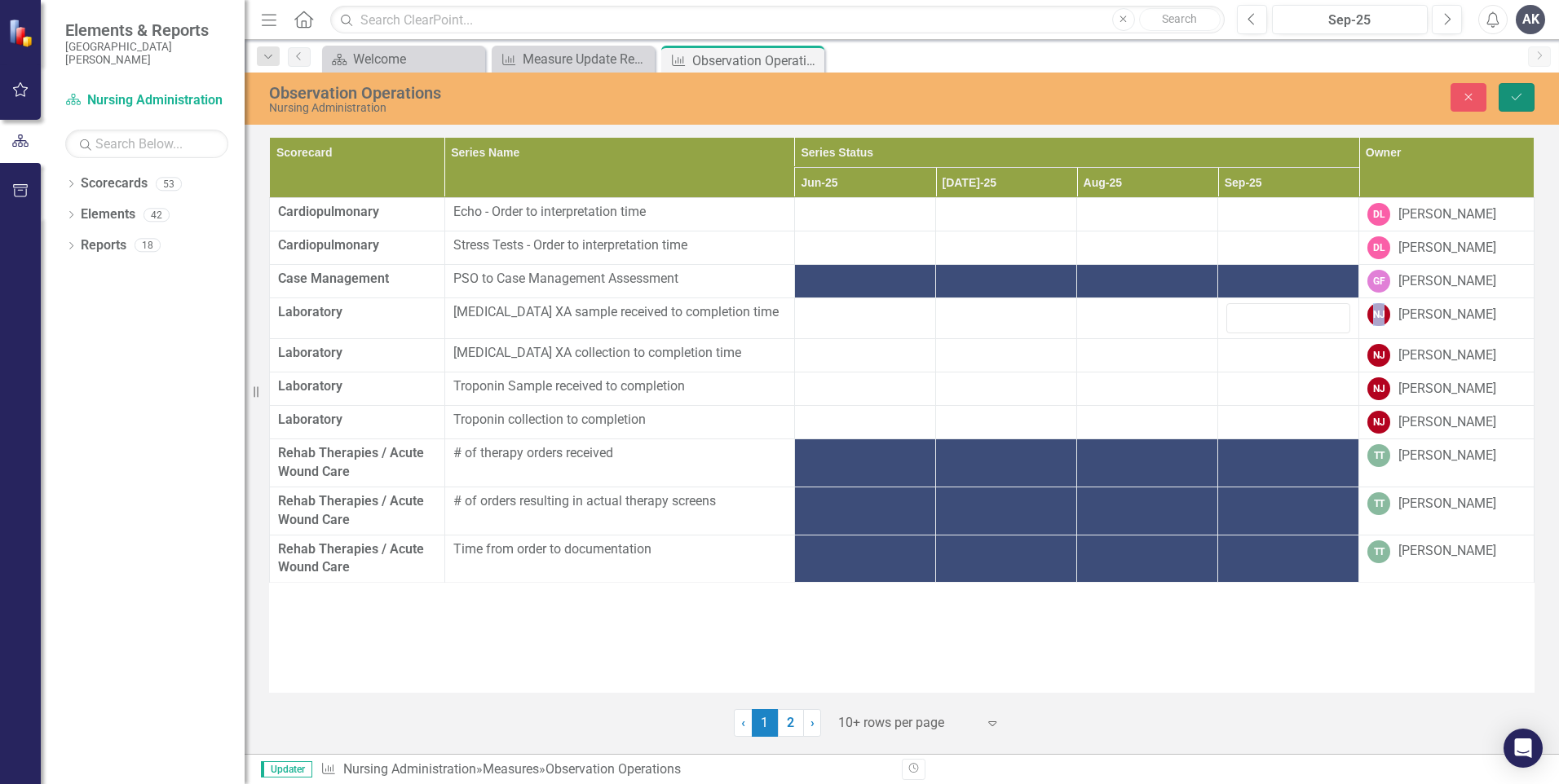
click at [1520, 94] on icon "Save" at bounding box center [1517, 97] width 14 height 12
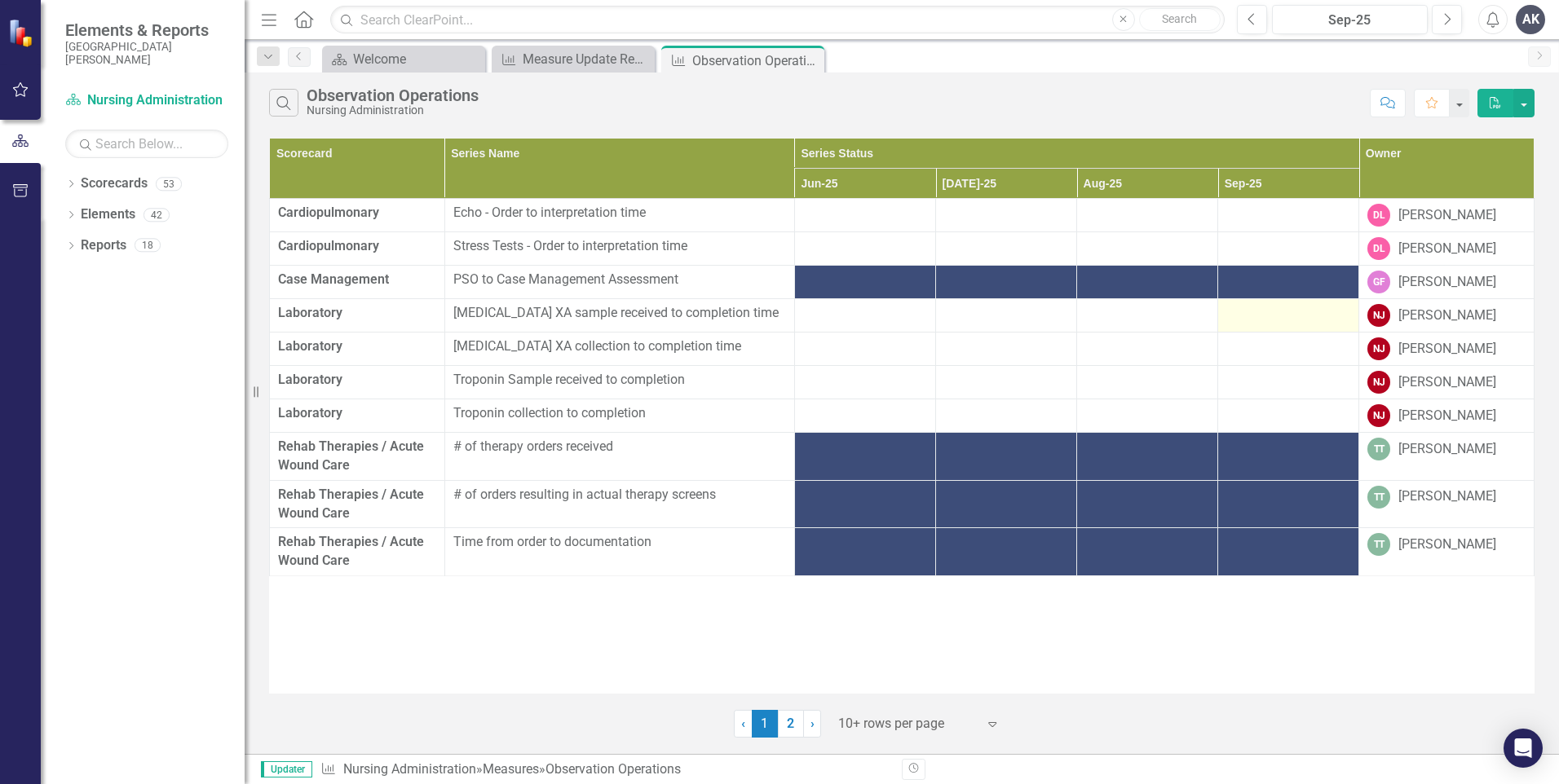
click at [1255, 316] on div at bounding box center [1288, 314] width 124 height 19
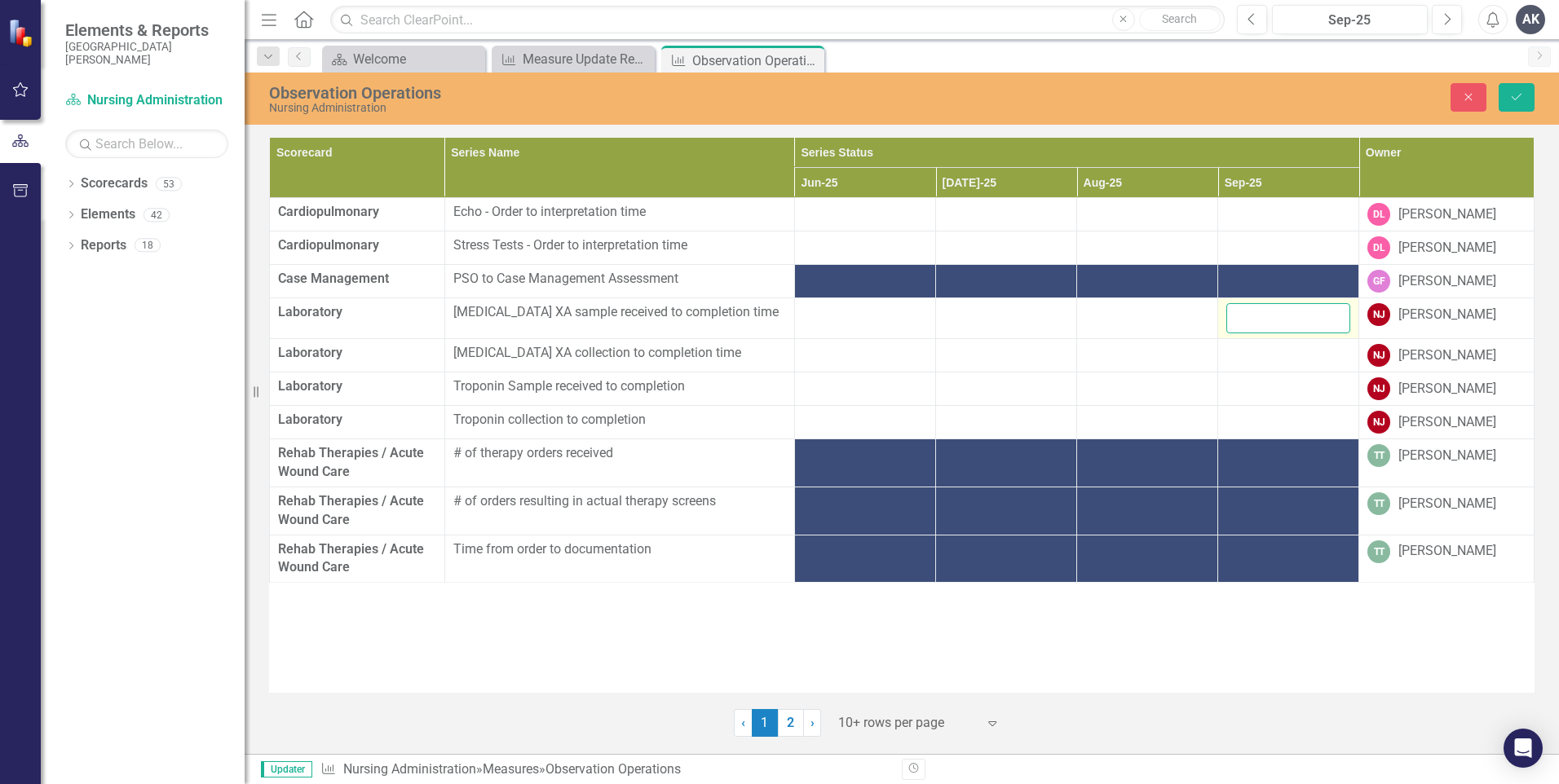
drag, startPoint x: 1255, startPoint y: 316, endPoint x: 1275, endPoint y: 315, distance: 20.0
click at [1275, 315] on input "number" at bounding box center [1288, 318] width 124 height 30
type input "50"
click at [1280, 356] on div at bounding box center [1288, 353] width 124 height 19
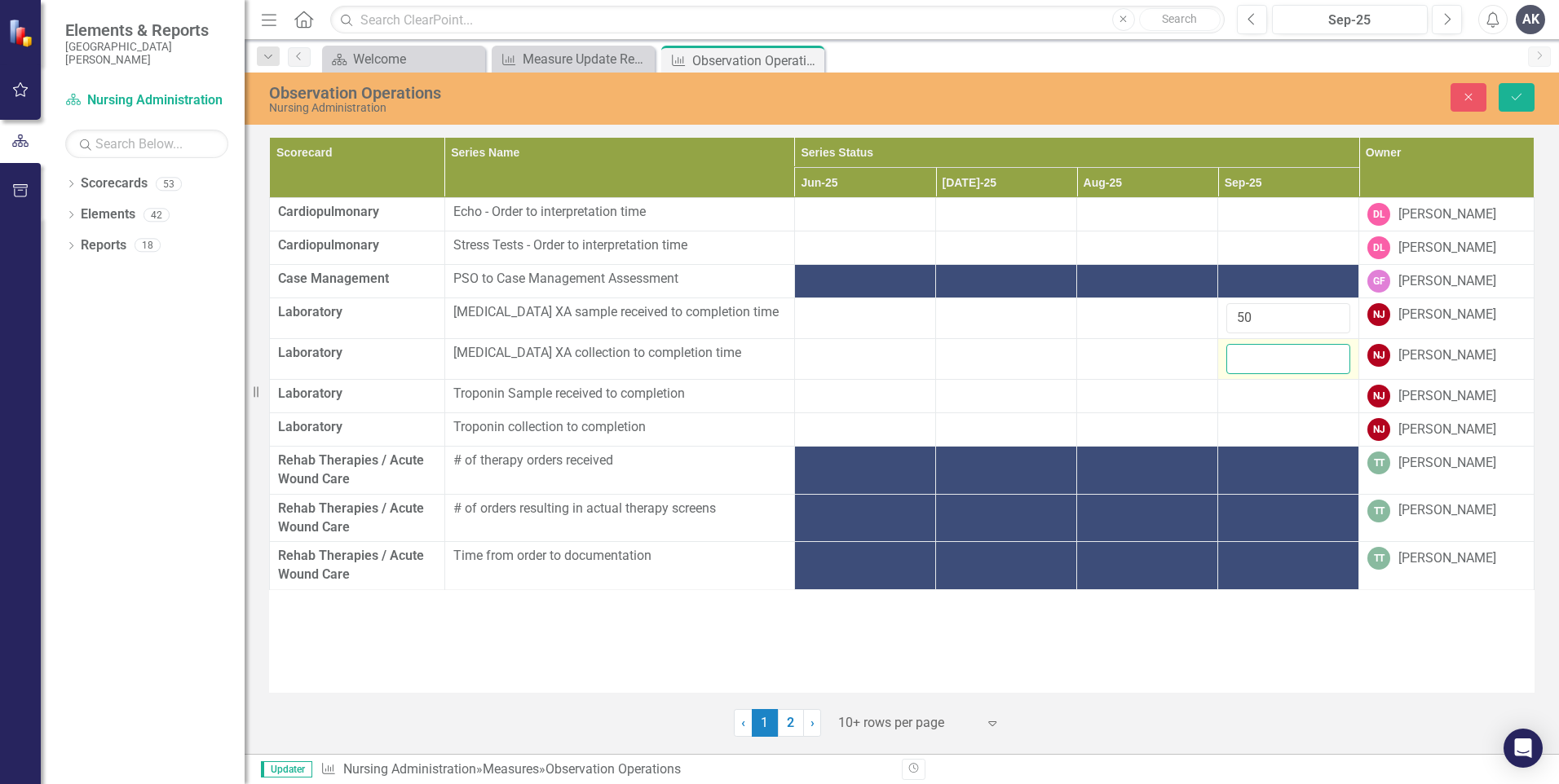
click at [1275, 353] on input "number" at bounding box center [1288, 358] width 124 height 30
type input "57"
click at [1257, 391] on div at bounding box center [1288, 395] width 124 height 19
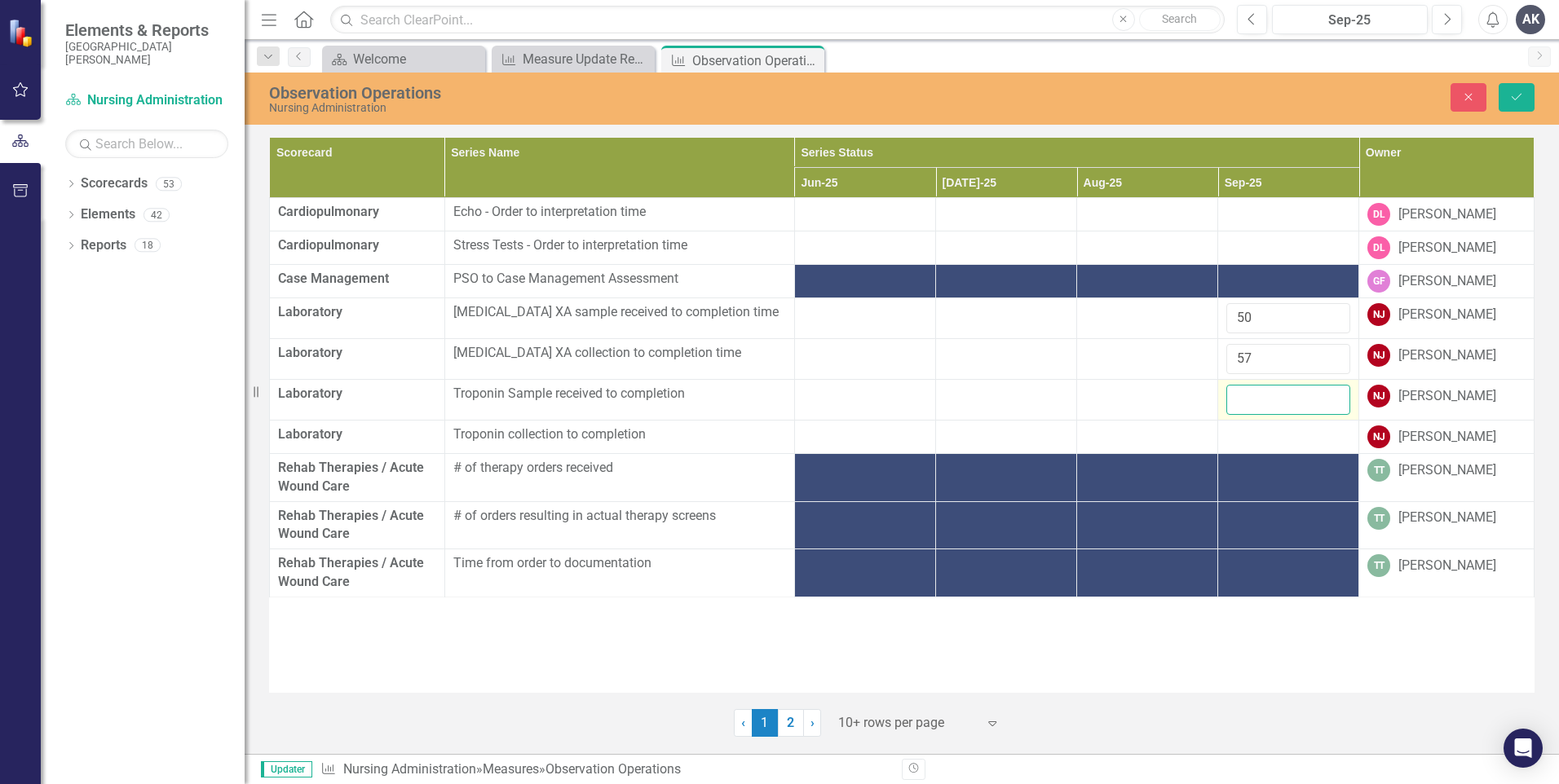
click at [1257, 391] on input "number" at bounding box center [1288, 400] width 124 height 30
type input "38"
click at [1257, 432] on div at bounding box center [1288, 435] width 124 height 19
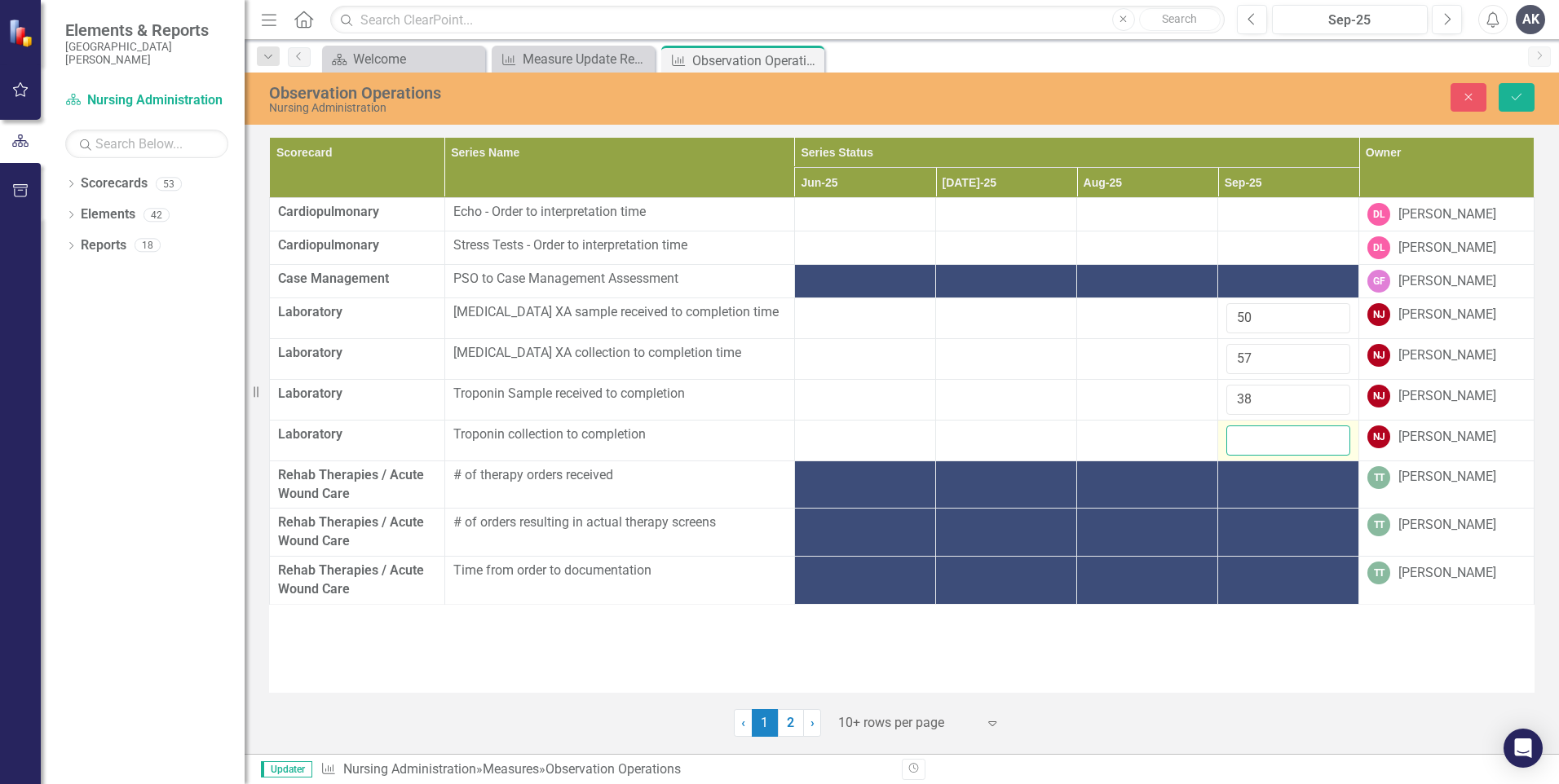
click at [1257, 432] on input "number" at bounding box center [1288, 440] width 124 height 30
type input "50"
click at [1255, 247] on div at bounding box center [1288, 246] width 124 height 19
click at [1524, 91] on button "Save" at bounding box center [1517, 97] width 36 height 29
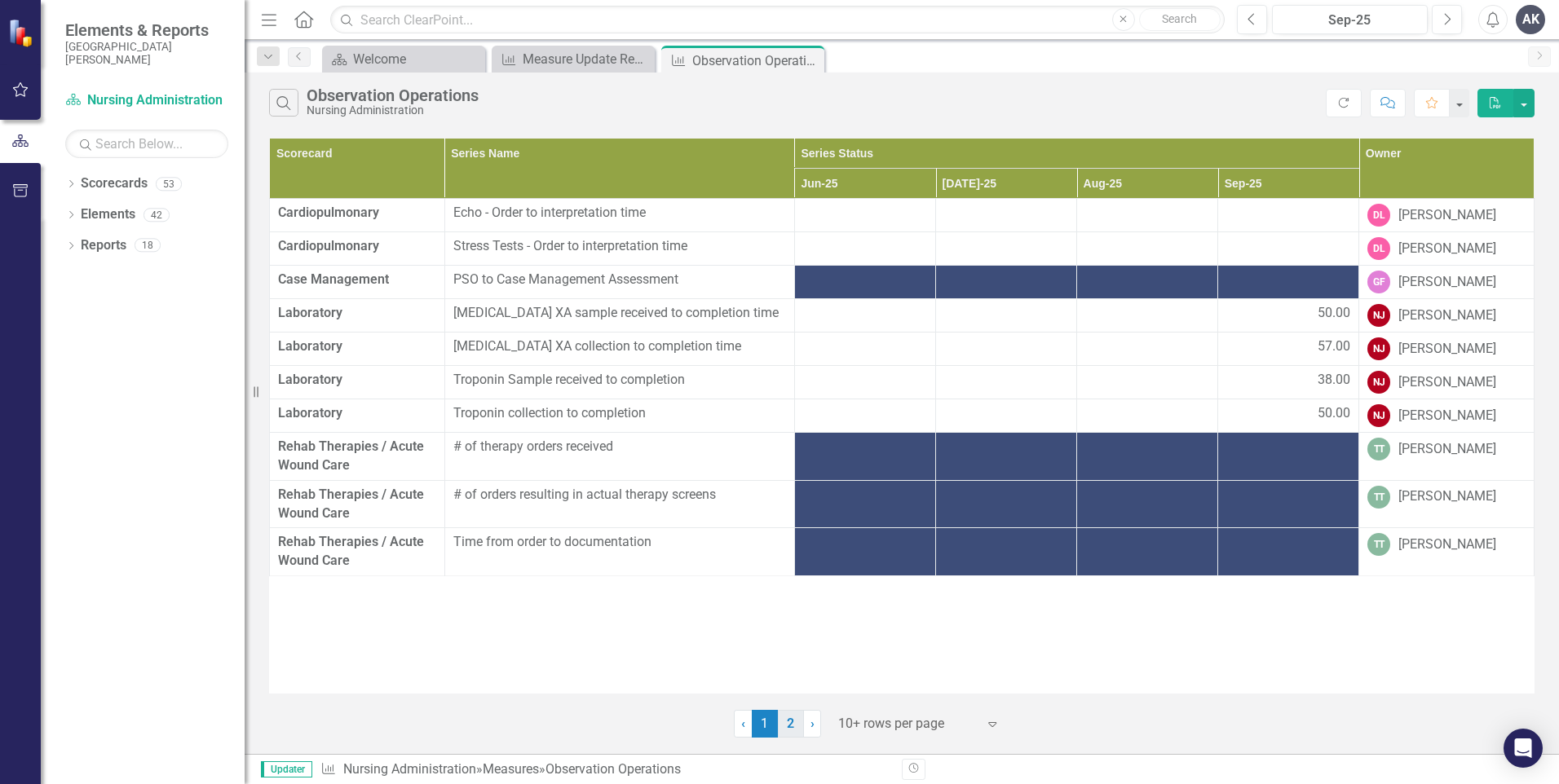
click at [792, 724] on link "2" at bounding box center [790, 723] width 26 height 28
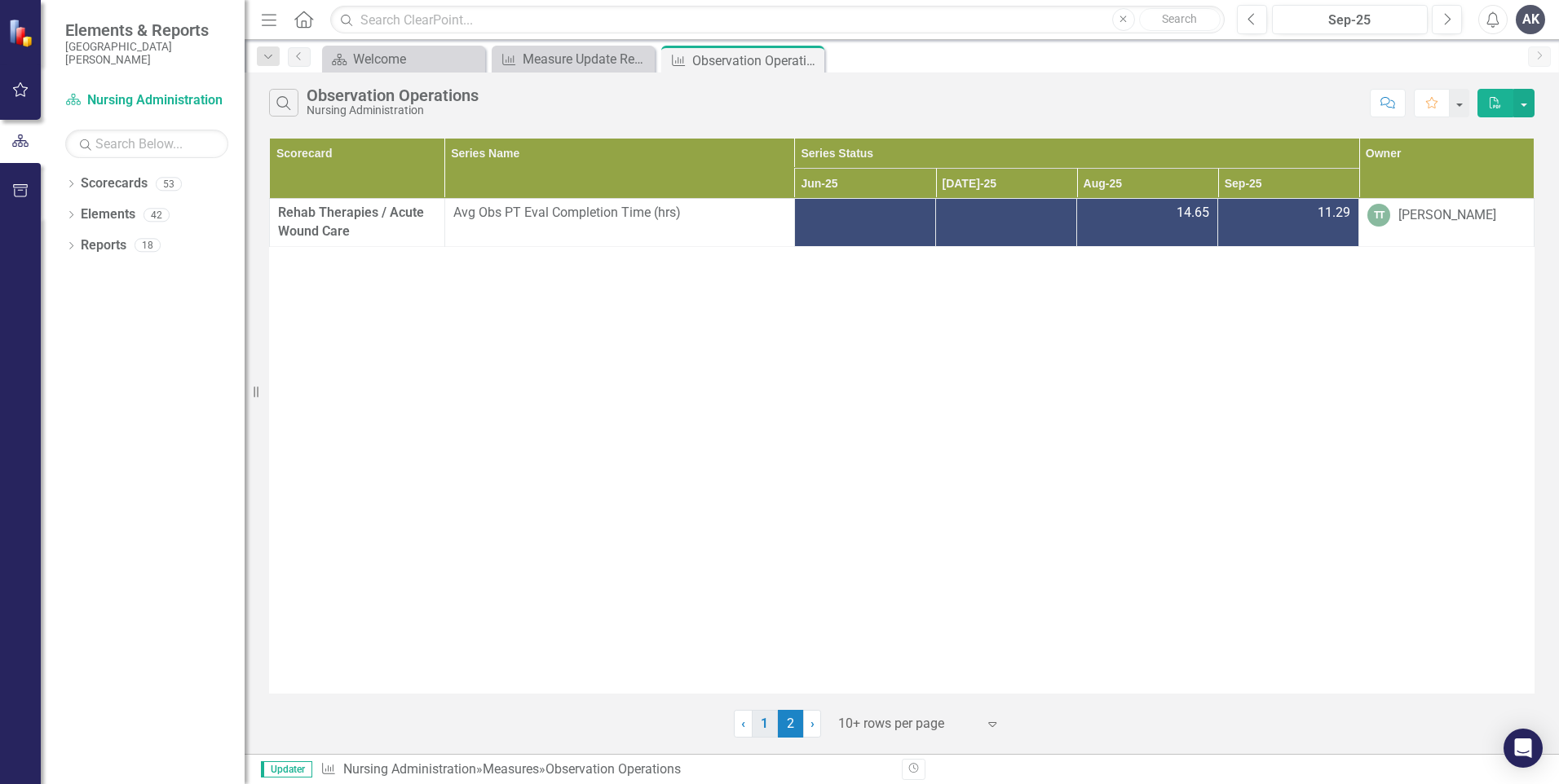
click at [767, 724] on link "1" at bounding box center [764, 723] width 26 height 28
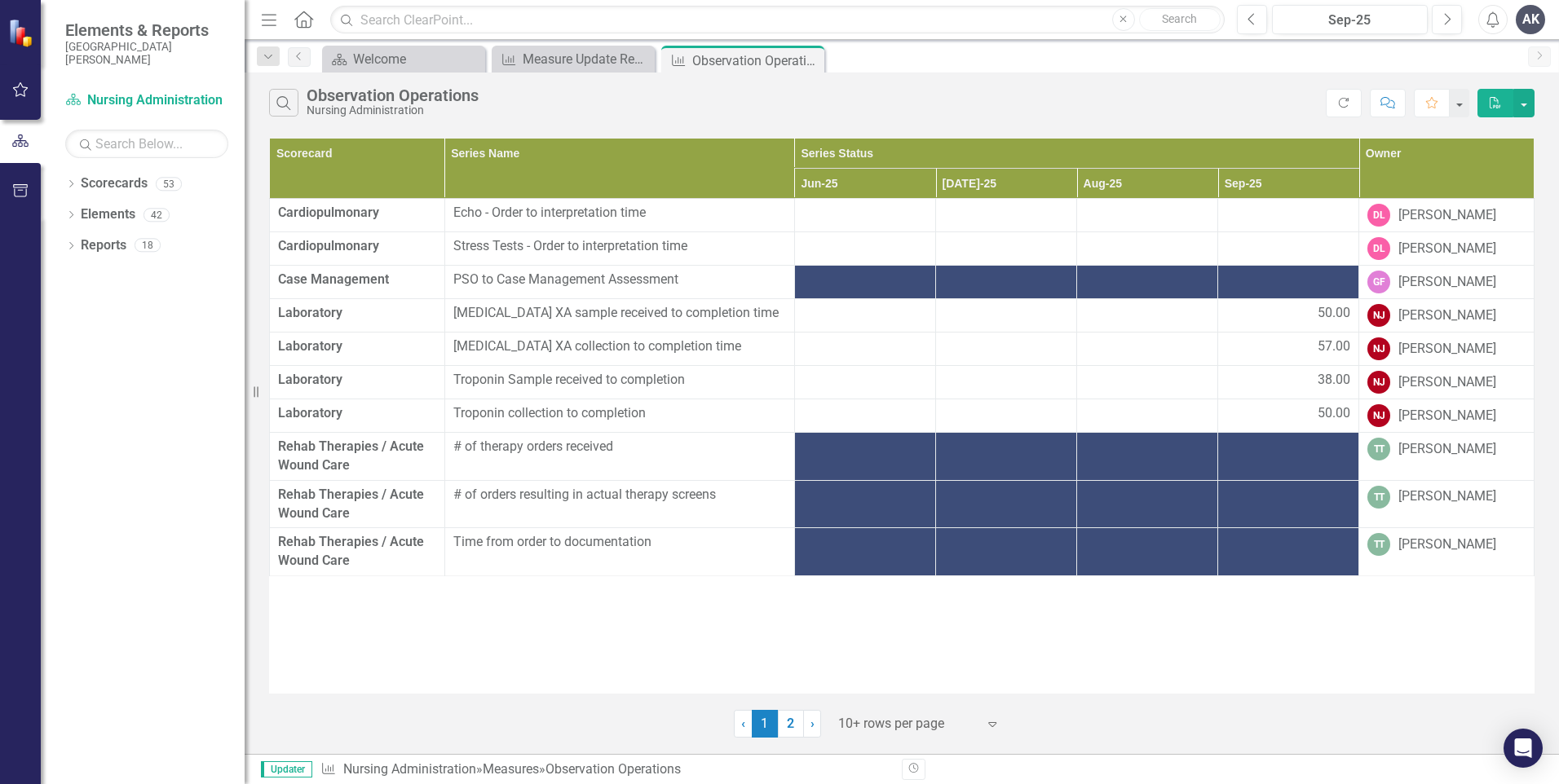
click at [1273, 462] on td at bounding box center [1289, 457] width 141 height 48
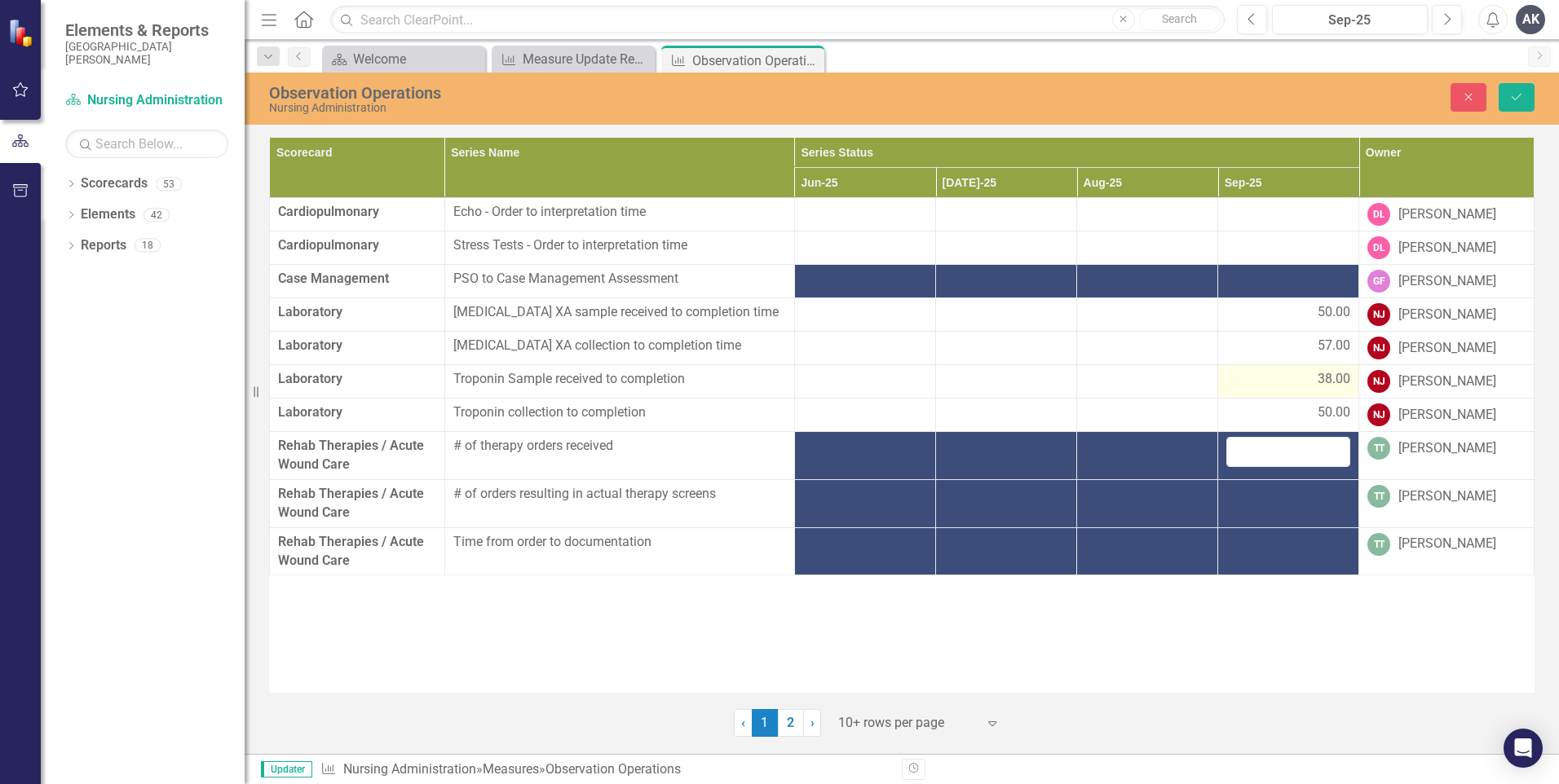
drag, startPoint x: 1273, startPoint y: 462, endPoint x: 1229, endPoint y: 382, distance: 91.3
click at [1229, 382] on div "38.00" at bounding box center [1288, 379] width 124 height 18
click at [1246, 393] on td "38.00" at bounding box center [1289, 381] width 141 height 34
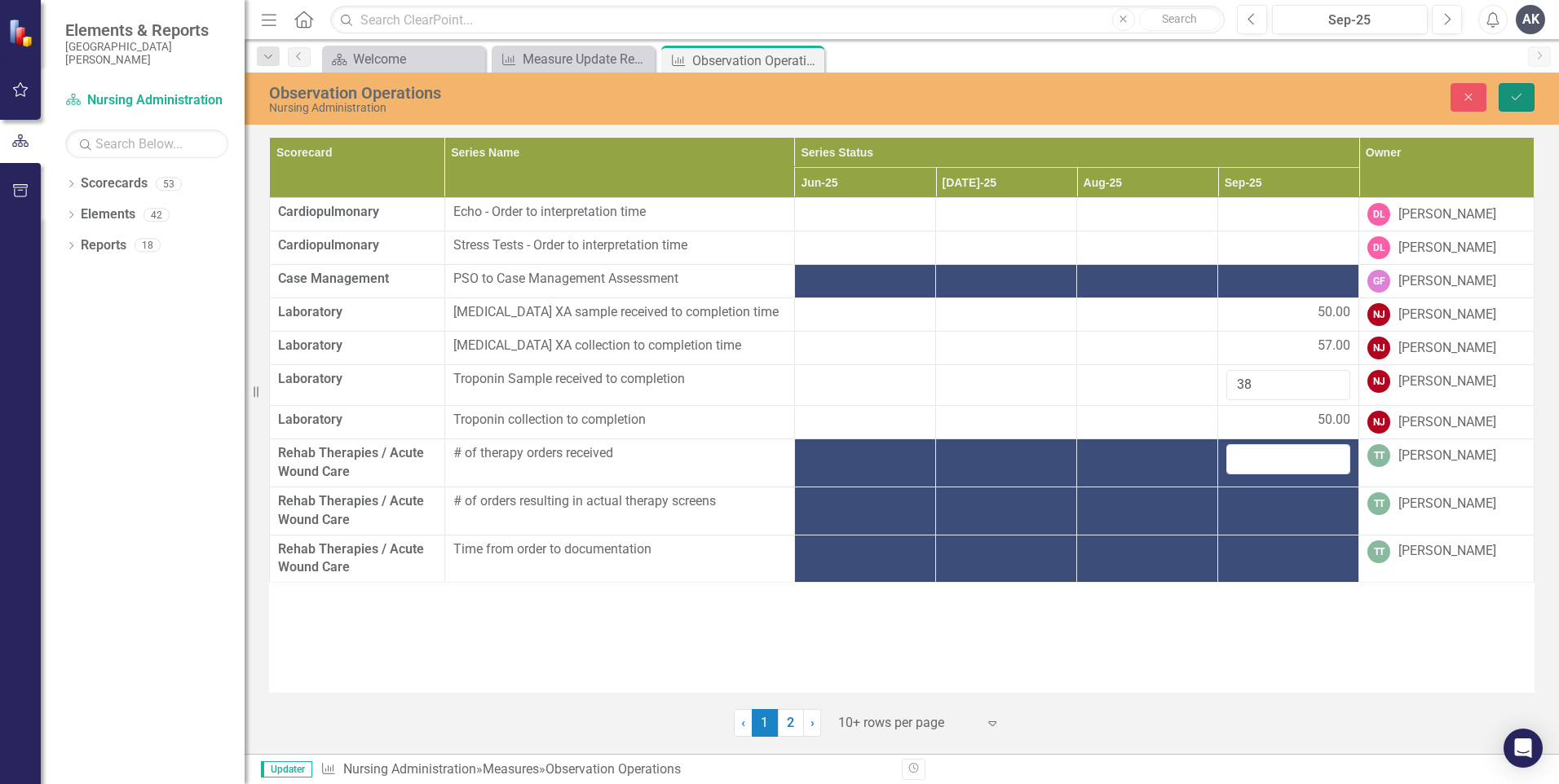
click at [1524, 97] on button "Save" at bounding box center [1517, 97] width 36 height 29
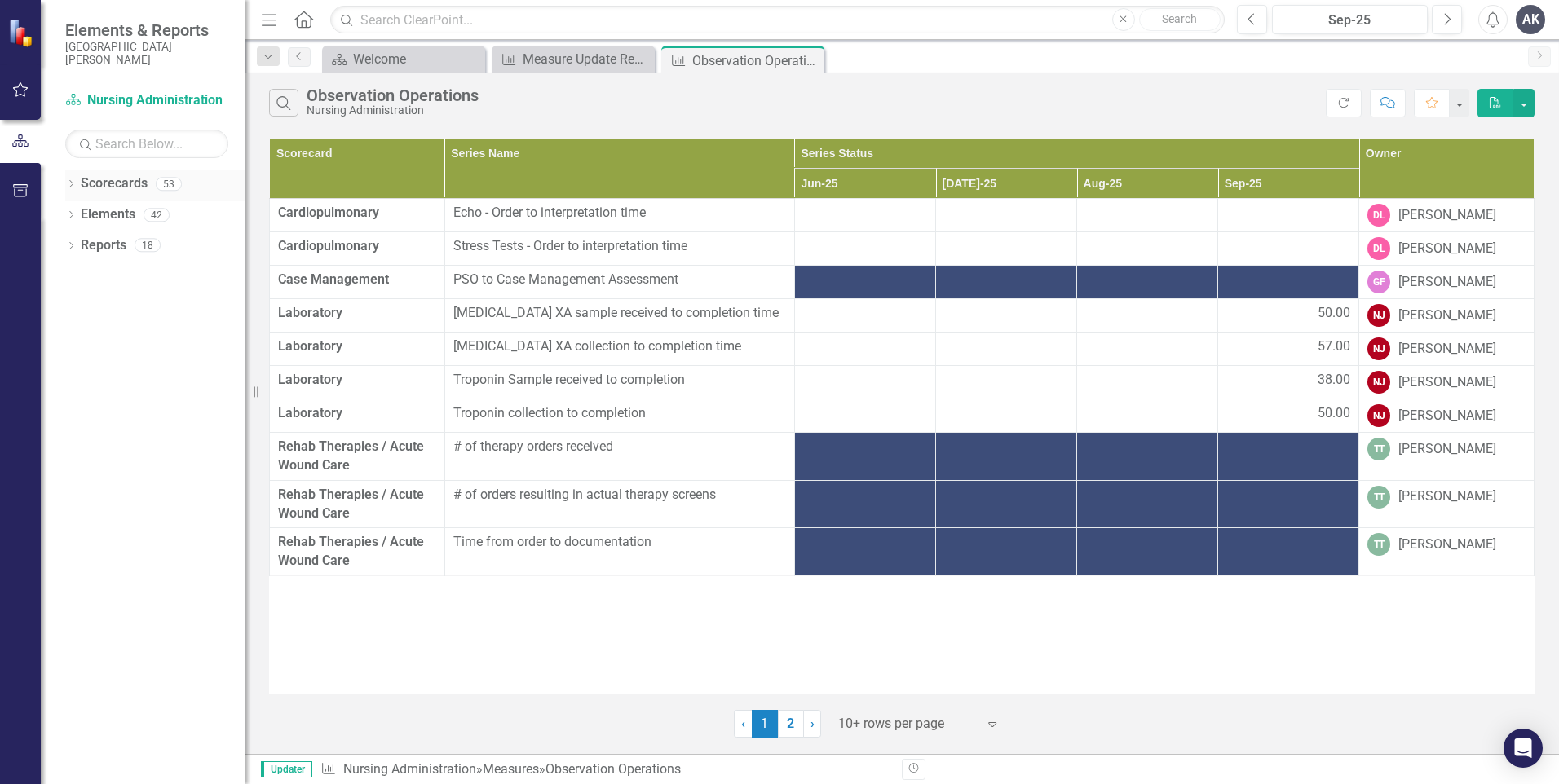
click at [71, 188] on icon "Dropdown" at bounding box center [71, 185] width 12 height 9
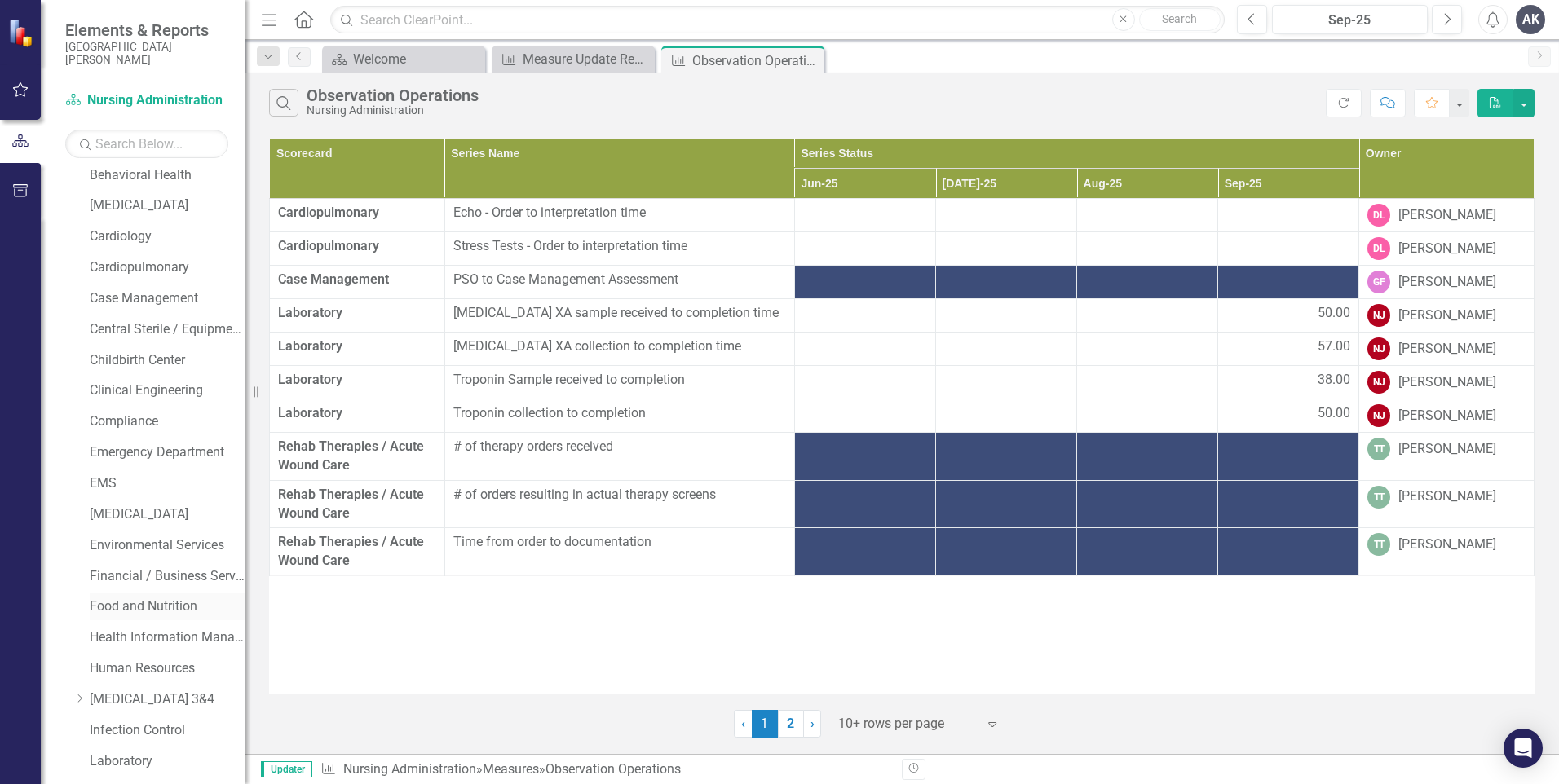
scroll to position [245, 0]
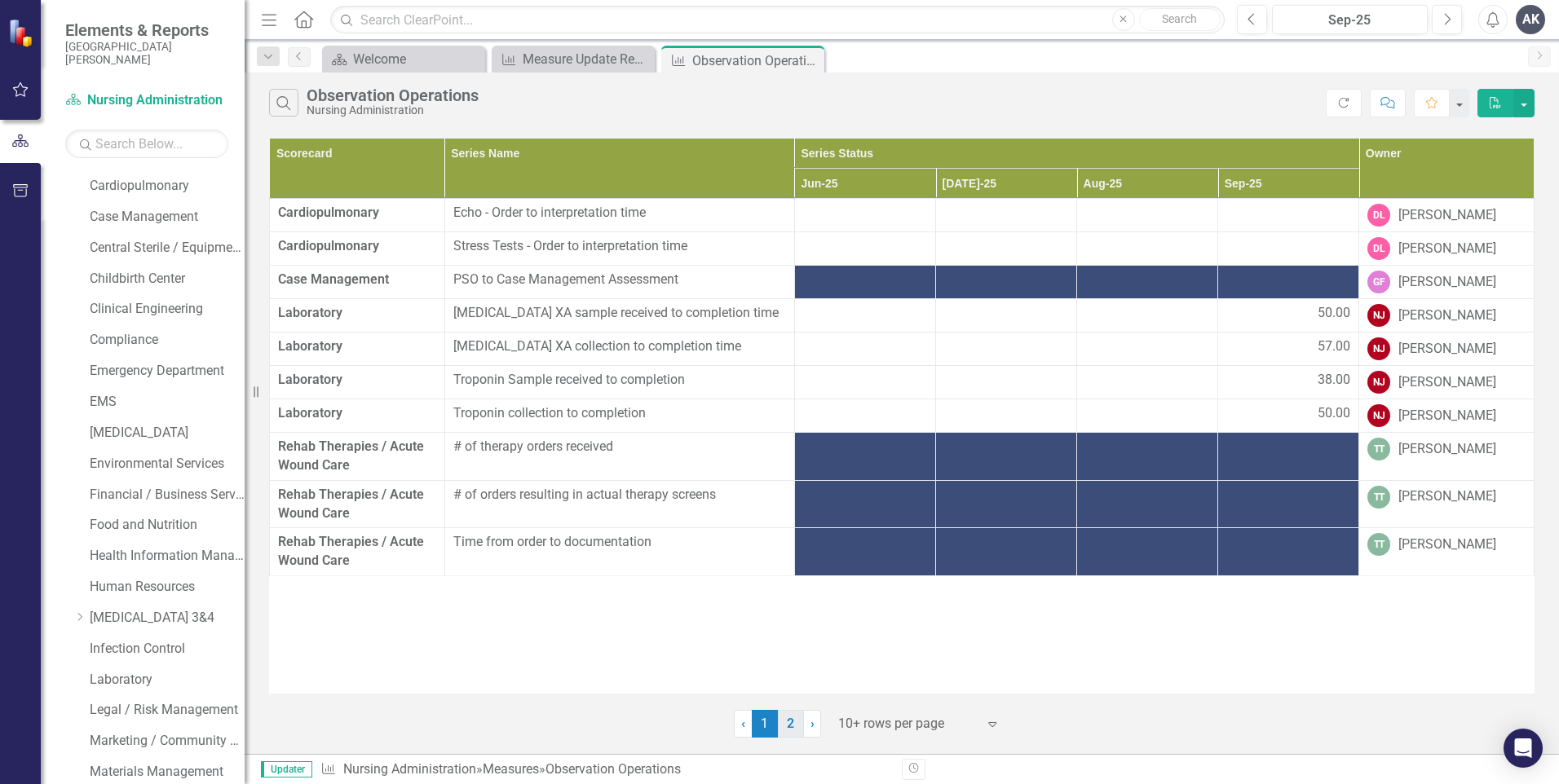
click at [794, 724] on link "2" at bounding box center [790, 723] width 26 height 28
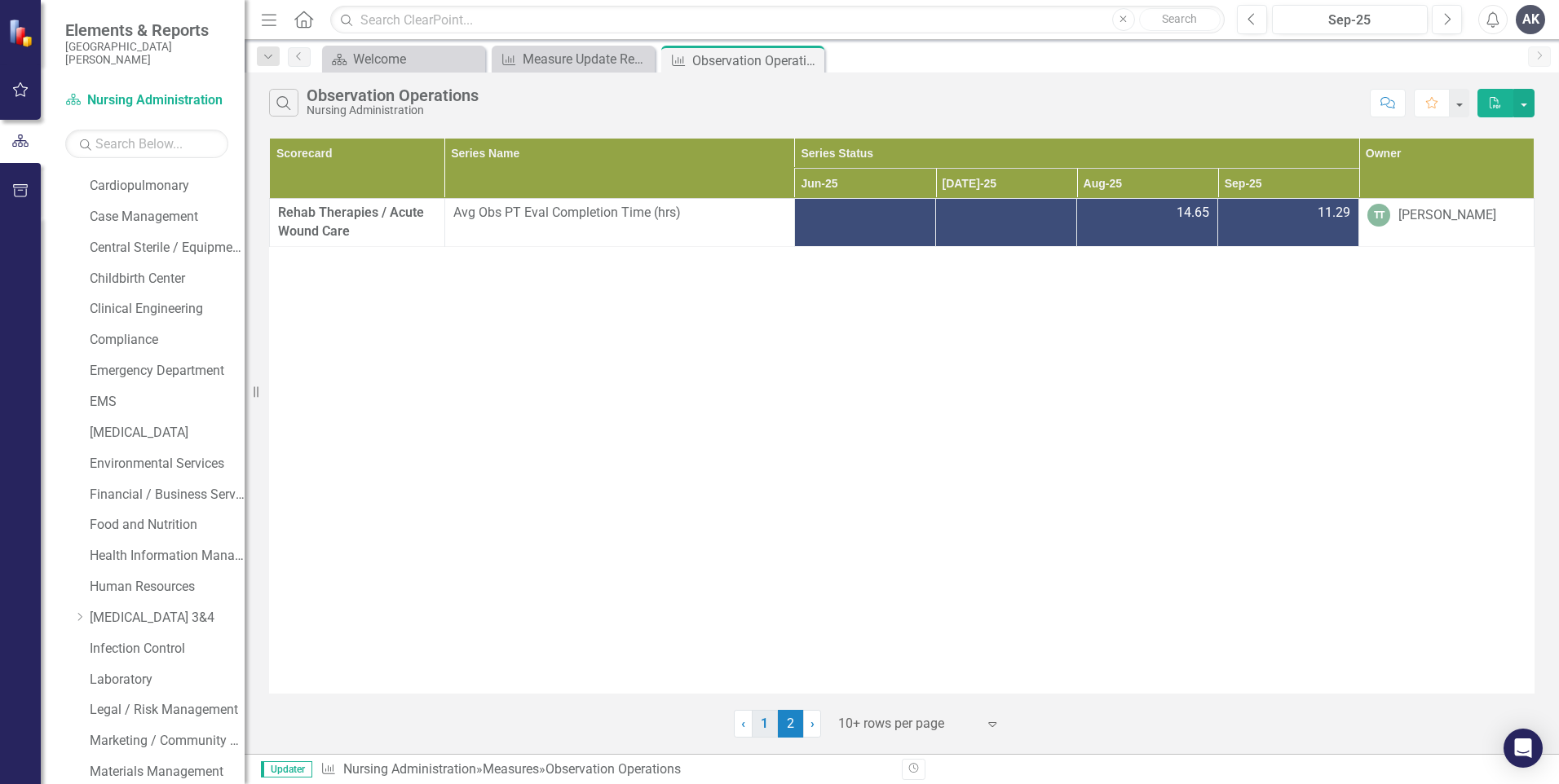
click at [761, 723] on link "1" at bounding box center [764, 723] width 26 height 28
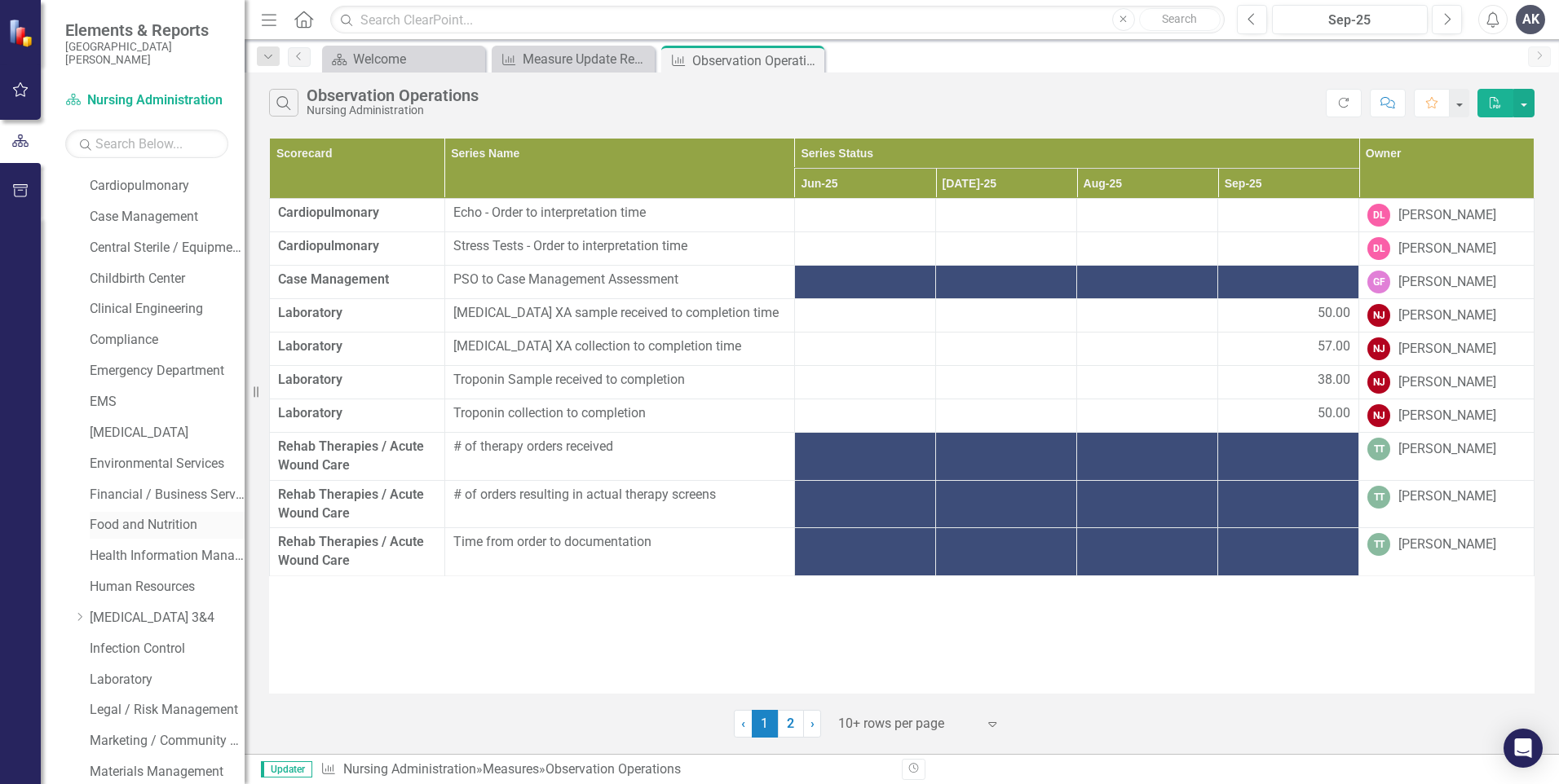
scroll to position [407, 0]
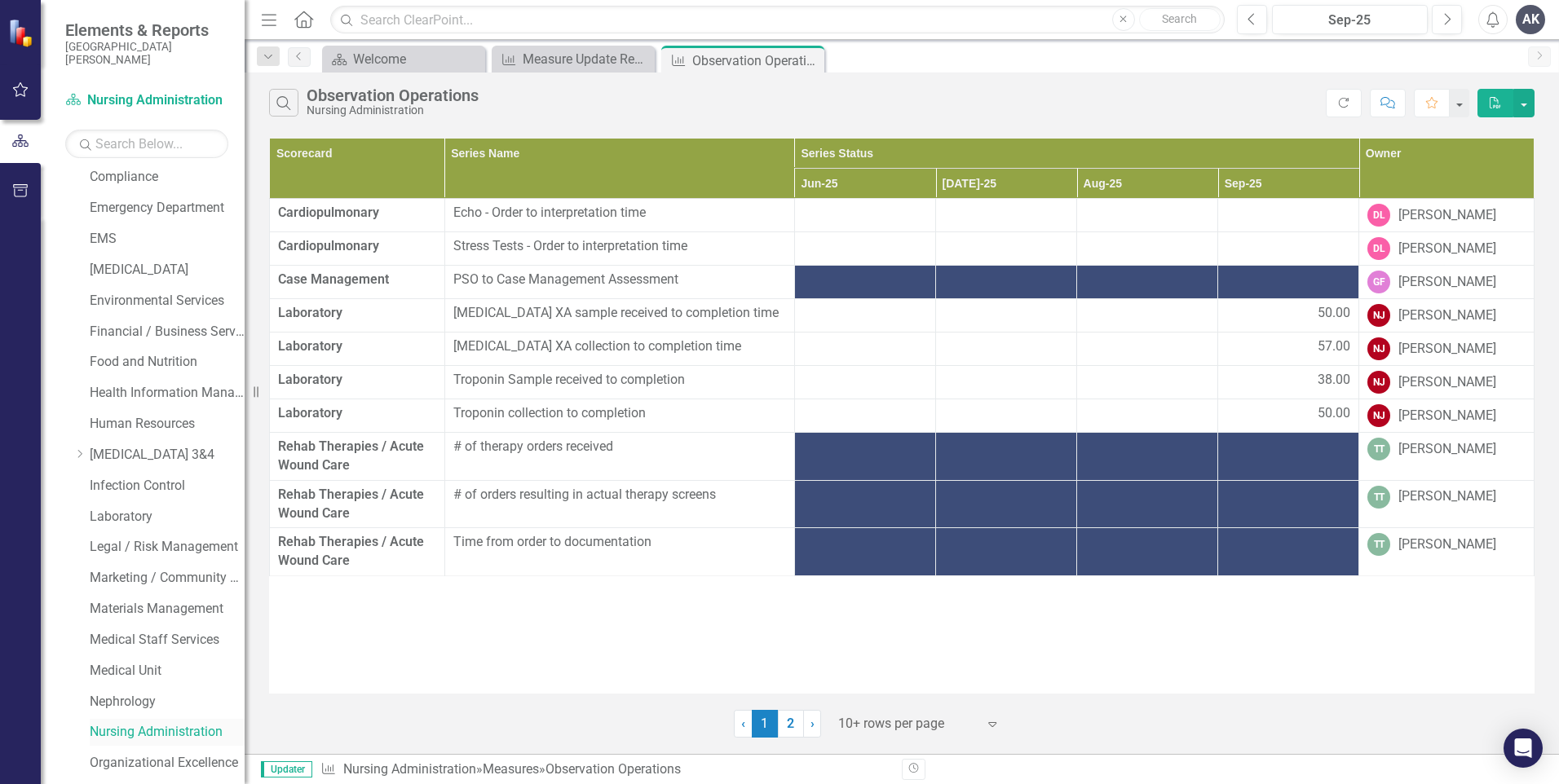
click at [170, 727] on link "Nursing Administration" at bounding box center [167, 732] width 155 height 18
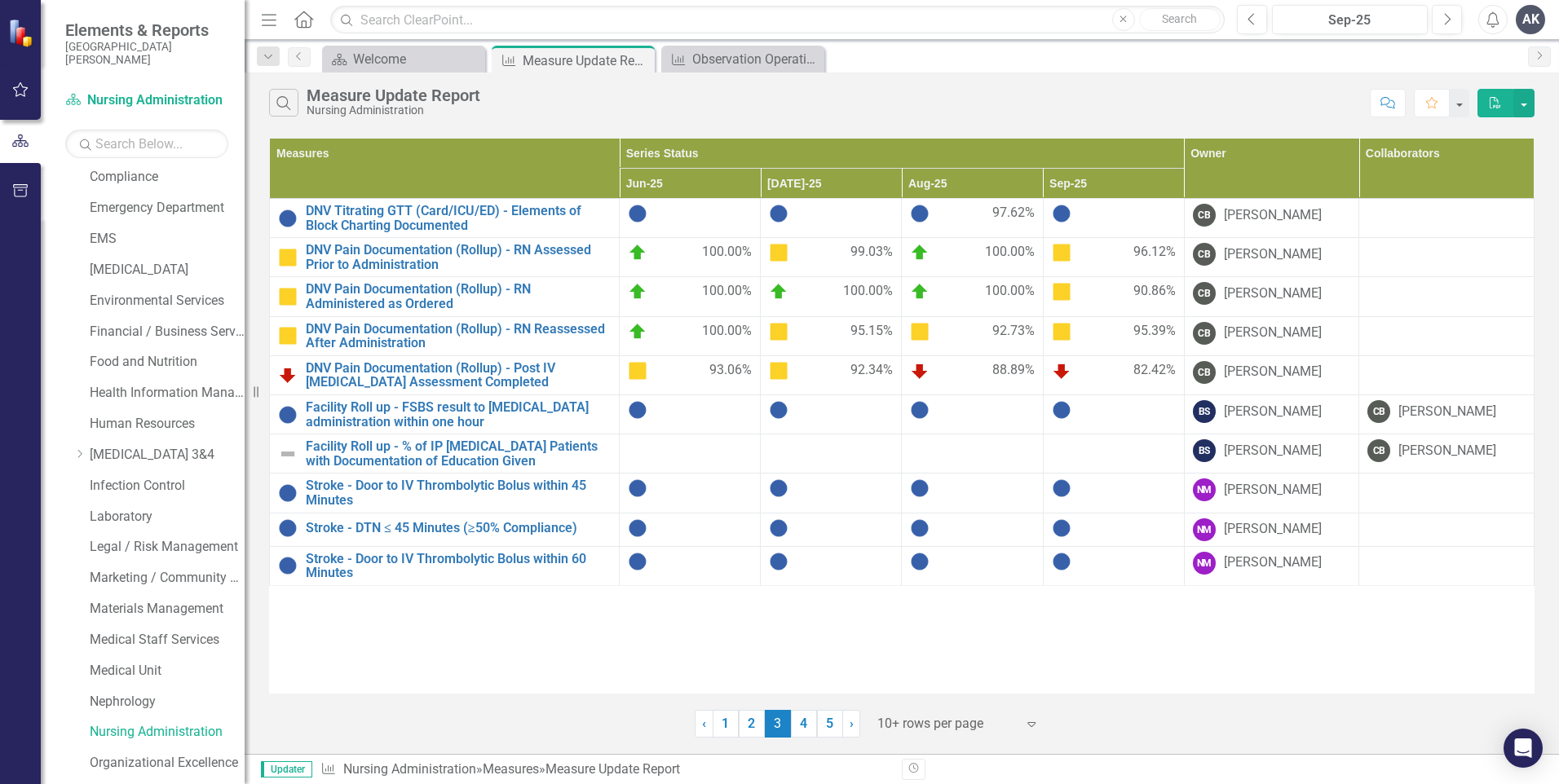
click at [948, 718] on div at bounding box center [947, 724] width 139 height 22
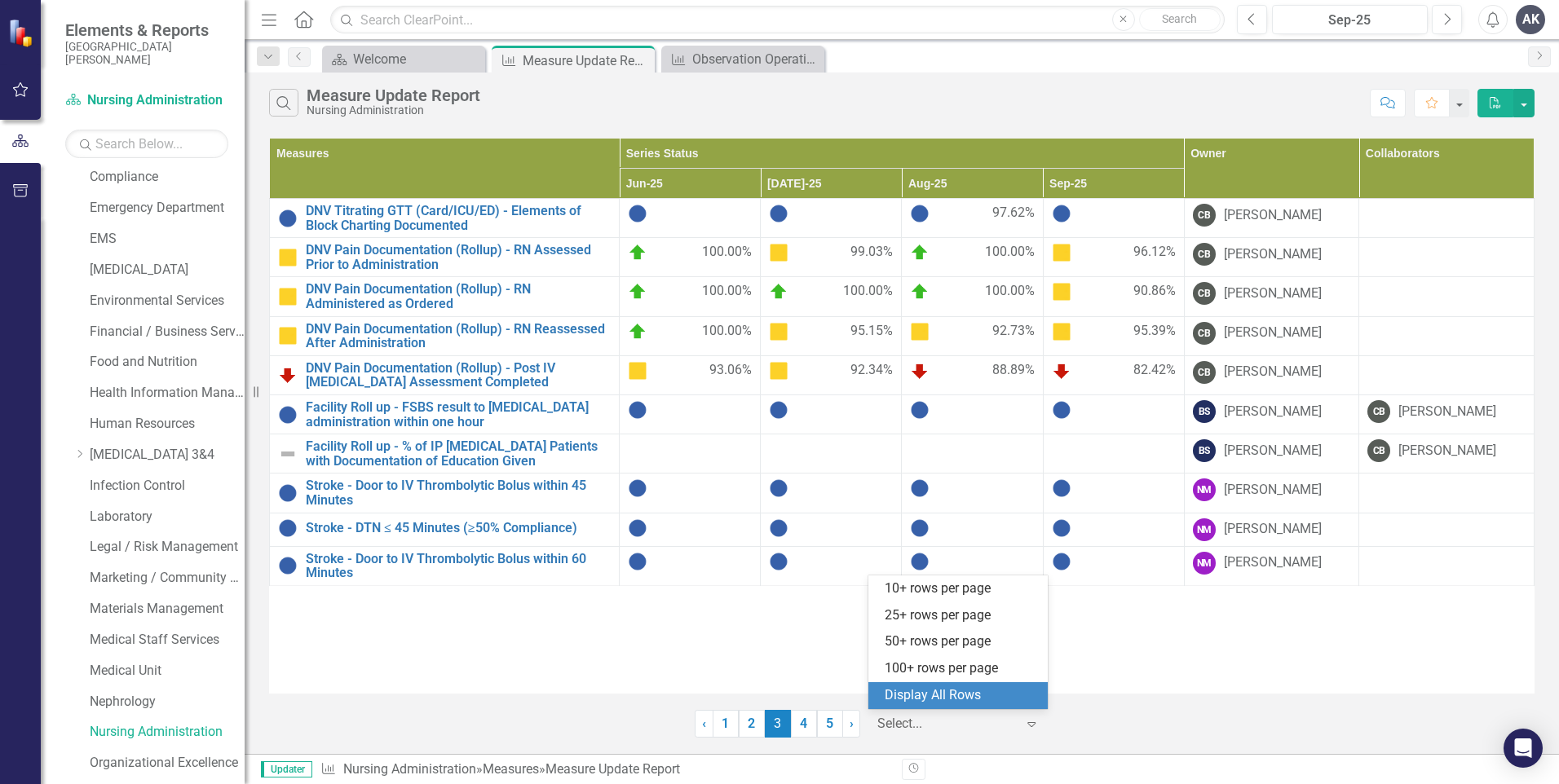
click at [949, 697] on div "Display All Rows" at bounding box center [961, 695] width 153 height 18
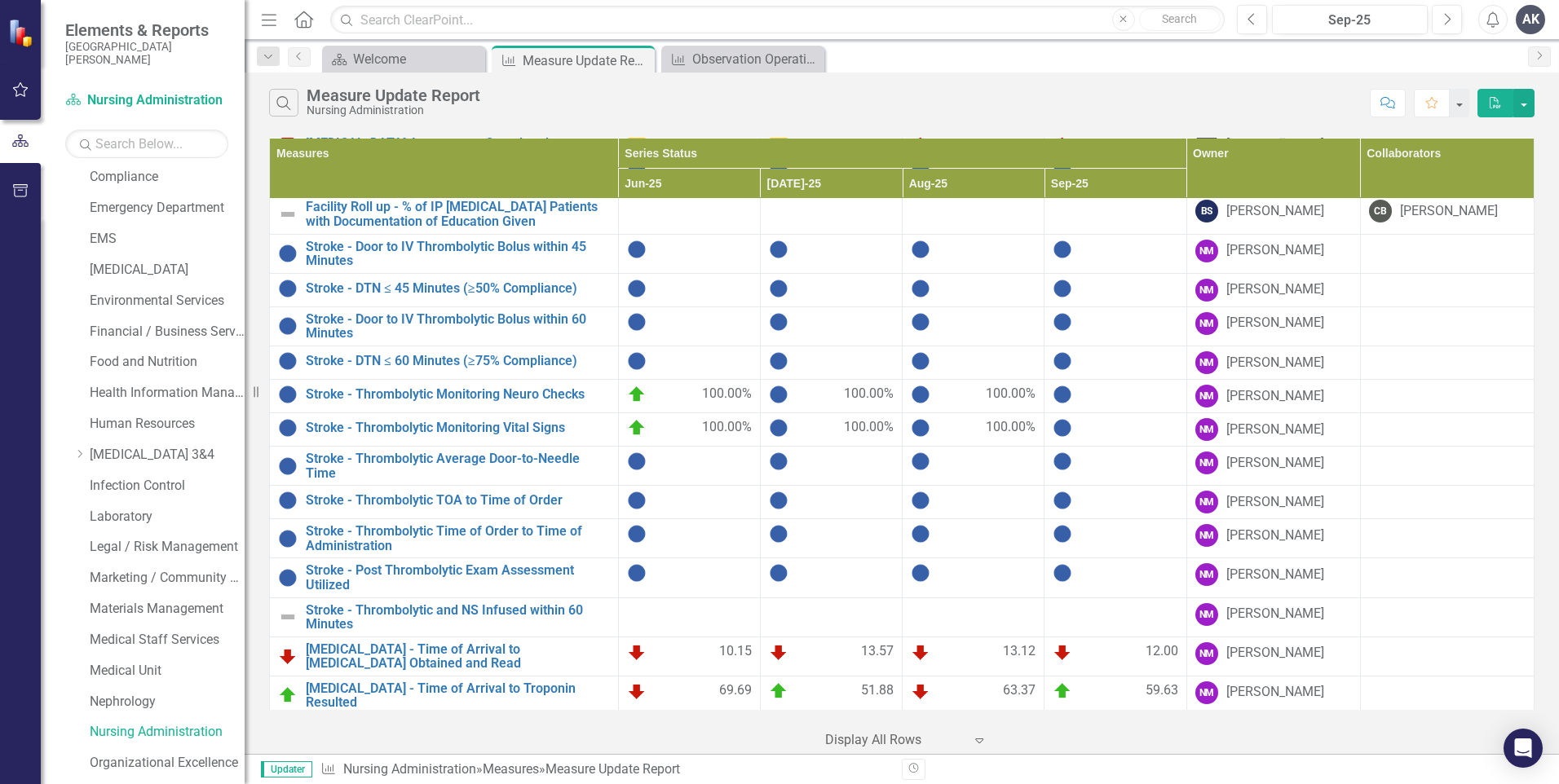
scroll to position [1048, 0]
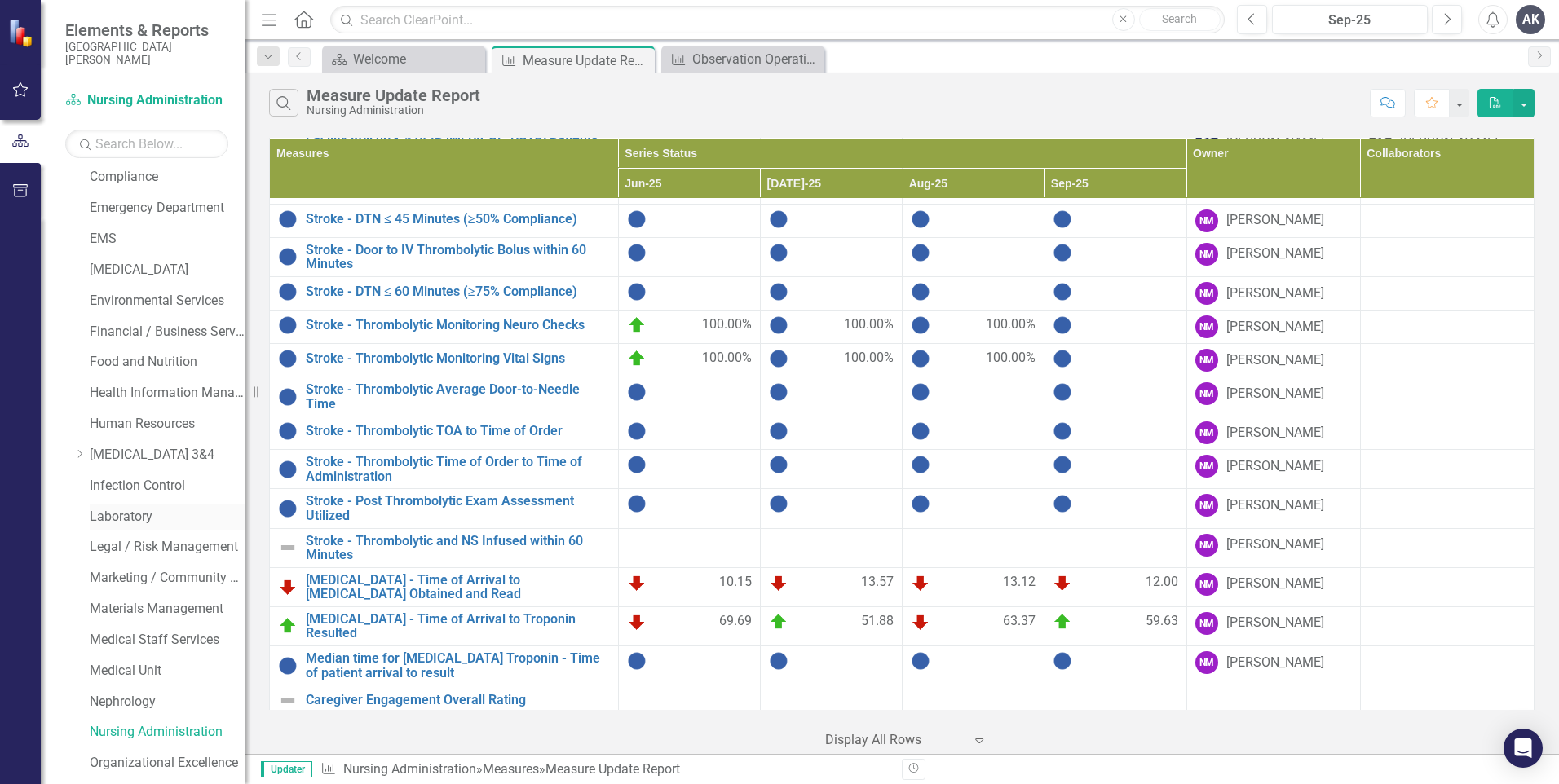
click at [154, 515] on link "Laboratory" at bounding box center [167, 516] width 155 height 18
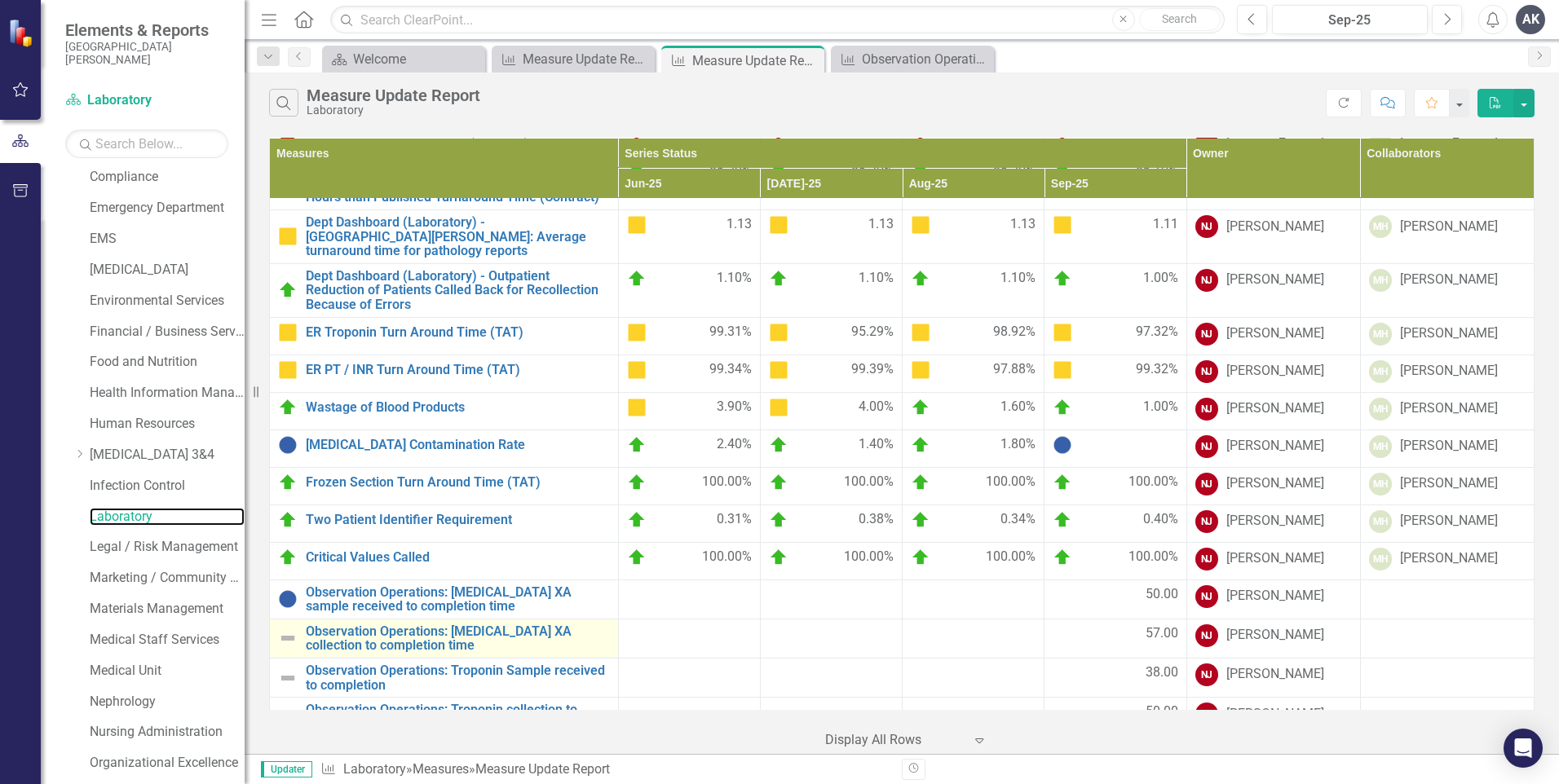
scroll to position [94, 0]
